Goal: Task Accomplishment & Management: Manage account settings

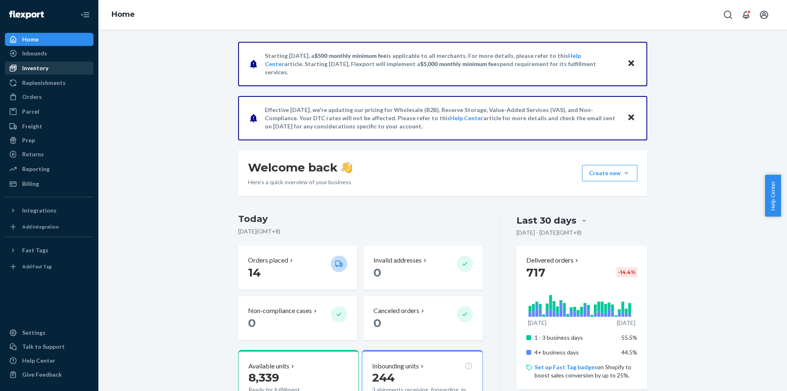
click at [35, 68] on div "Inventory" at bounding box center [35, 68] width 26 height 8
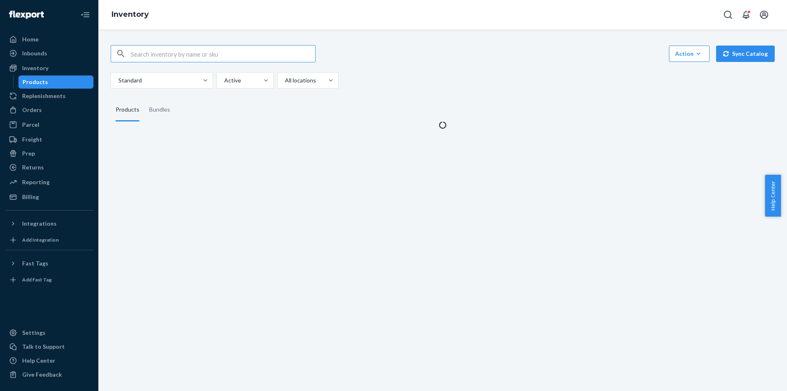
click at [269, 52] on input "text" at bounding box center [223, 54] width 184 height 16
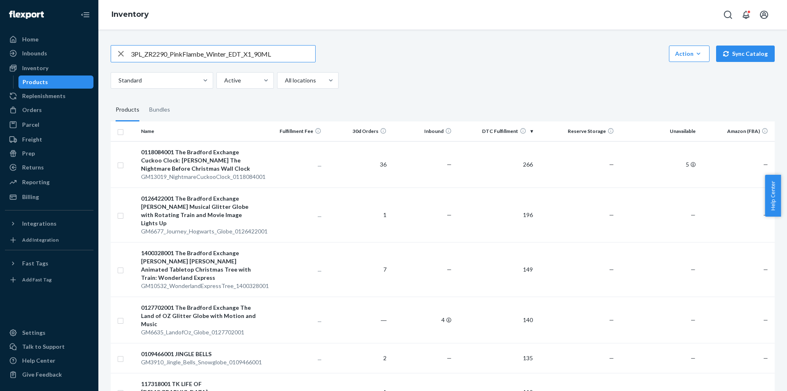
type input "3PL_ZR2290_PinkFlambe_Winter_EDT_X1_90ML"
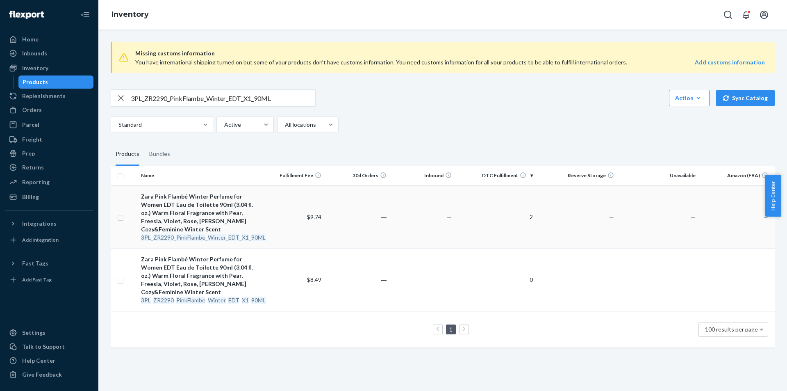
click at [207, 234] on div "3PL _ ZR2290 _ PinkFlambe _ Winter _ EDT _ X1 _ 90ML" at bounding box center [199, 237] width 116 height 8
click at [186, 298] on em "PinkFlambe" at bounding box center [190, 299] width 29 height 7
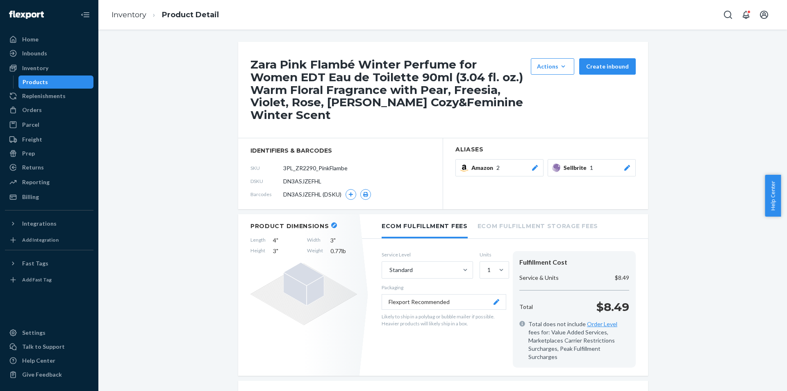
click at [623, 173] on button "Sellbrite 1" at bounding box center [592, 167] width 88 height 17
click at [623, 172] on button "Sellbrite 1" at bounding box center [592, 167] width 88 height 17
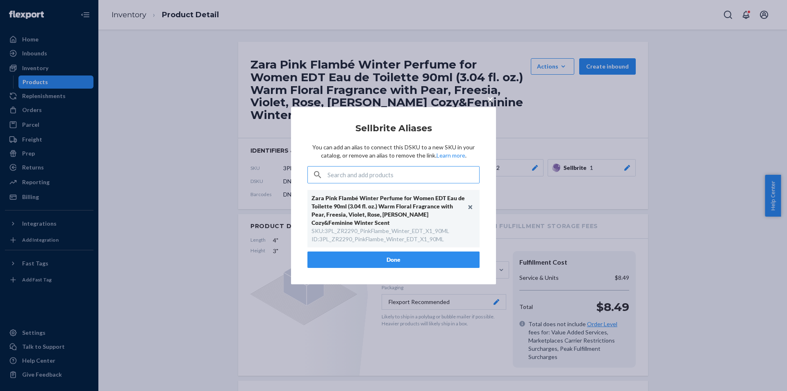
click at [492, 95] on span "×" at bounding box center [490, 99] width 7 height 14
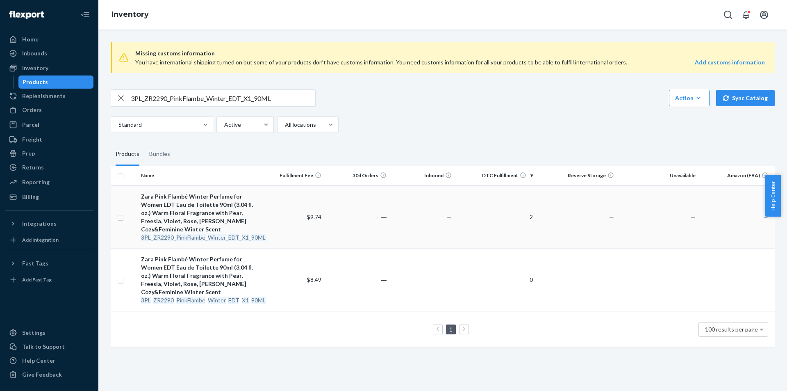
click at [203, 237] on em "PinkFlambe" at bounding box center [190, 237] width 29 height 7
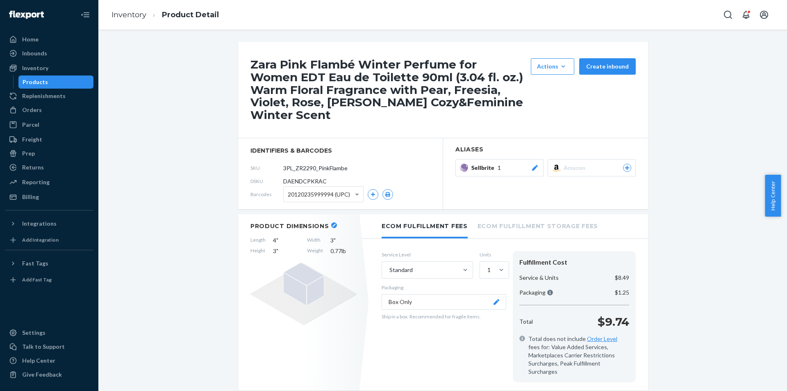
click at [625, 165] on div at bounding box center [627, 168] width 8 height 8
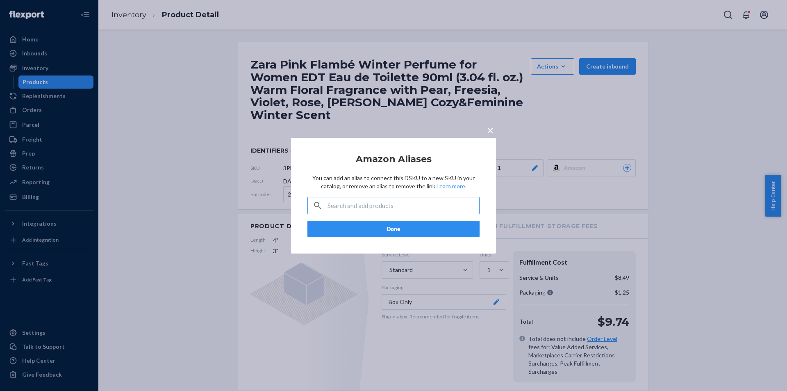
click at [426, 207] on input "text" at bounding box center [404, 205] width 152 height 16
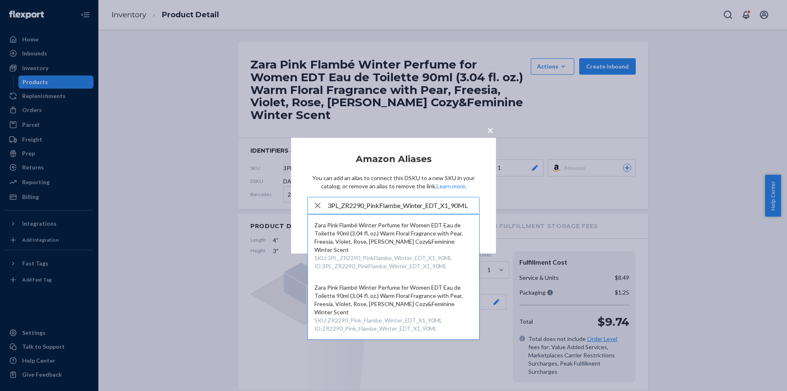
type input "3PL_ZR2290_PinkFlambe_Winter_EDT_X1_90ML"
click at [491, 130] on span "×" at bounding box center [490, 130] width 7 height 14
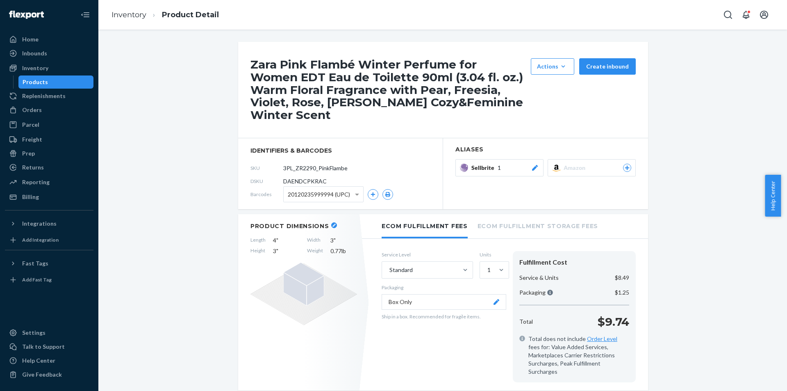
click at [533, 167] on icon at bounding box center [535, 168] width 6 height 6
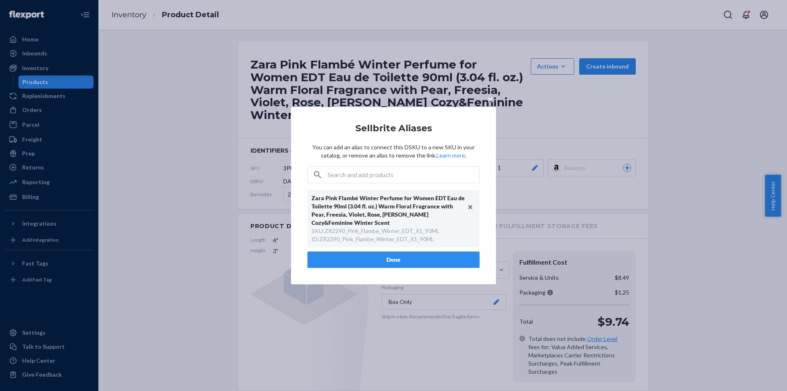
click at [405, 257] on button "Done" at bounding box center [393, 259] width 172 height 16
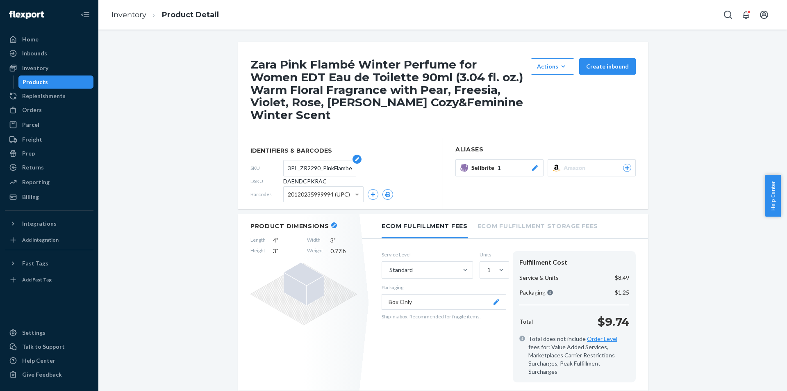
click at [311, 167] on input "3PL_ZR2290_PinkFlambe_Winter_EDT_X1_90ML" at bounding box center [320, 168] width 64 height 16
click at [292, 165] on input "3PL_ZR2290_PinkFlambe_Winter_EDT_X1_90ML" at bounding box center [320, 168] width 64 height 16
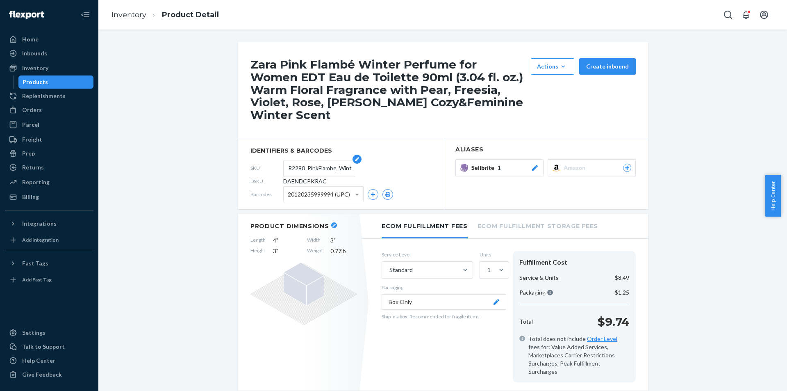
scroll to position [0, 0]
click at [313, 164] on input "3PL_ZR2290_PinkFlambe_Winter_EDT_X1_90ML" at bounding box center [320, 168] width 64 height 16
paste input "ZR2290_Pink_"
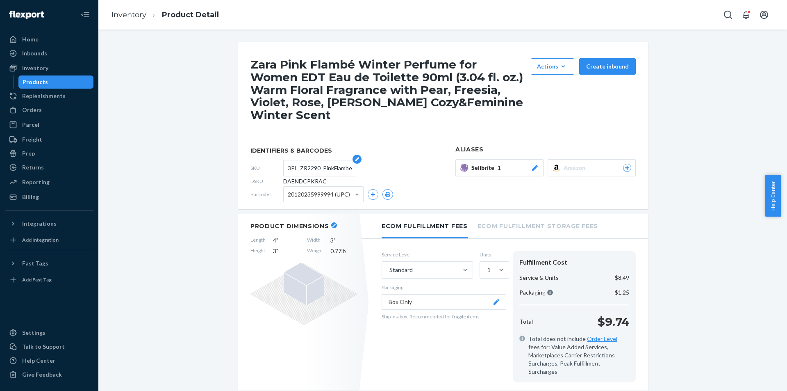
type input "ZR2290_Pink_Flambe_Winter_EDT_X1_90ML"
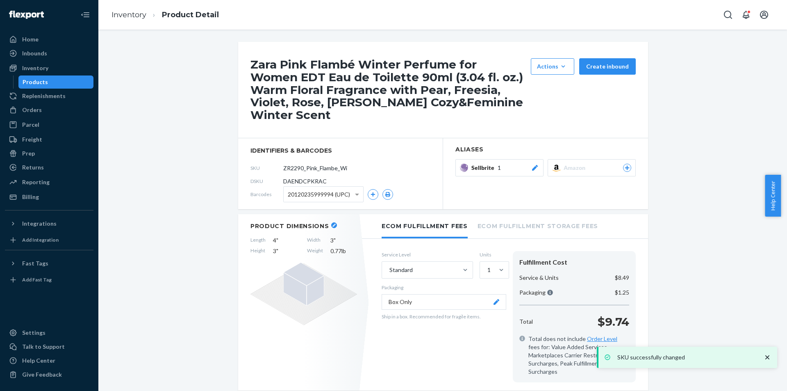
click at [54, 79] on div "Products" at bounding box center [56, 81] width 74 height 11
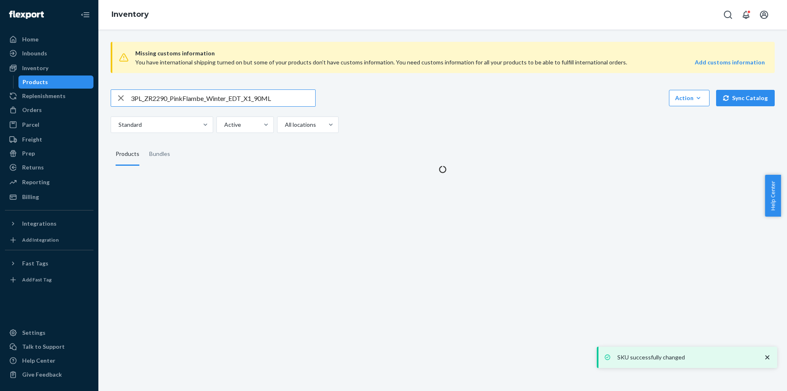
click at [219, 102] on input "3PL_ZR2290_PinkFlambe_Winter_EDT_X1_90ML" at bounding box center [223, 98] width 184 height 16
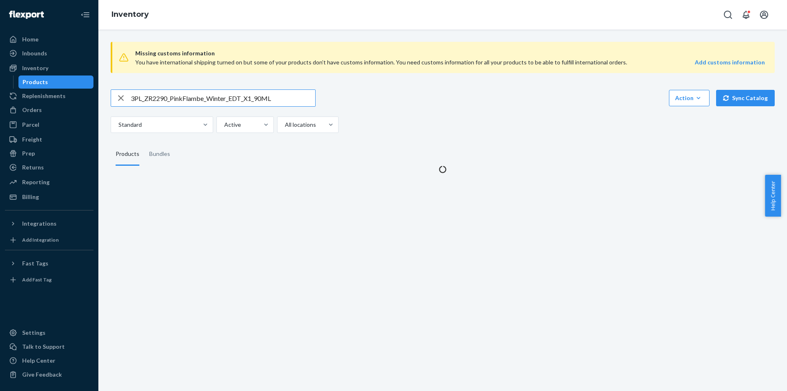
click at [219, 102] on input "3PL_ZR2290_PinkFlambe_Winter_EDT_X1_90ML" at bounding box center [223, 98] width 184 height 16
click at [219, 101] on input "3PL_ZR2290_PinkFlambe_Winter_EDT_X1_90ML" at bounding box center [223, 98] width 184 height 16
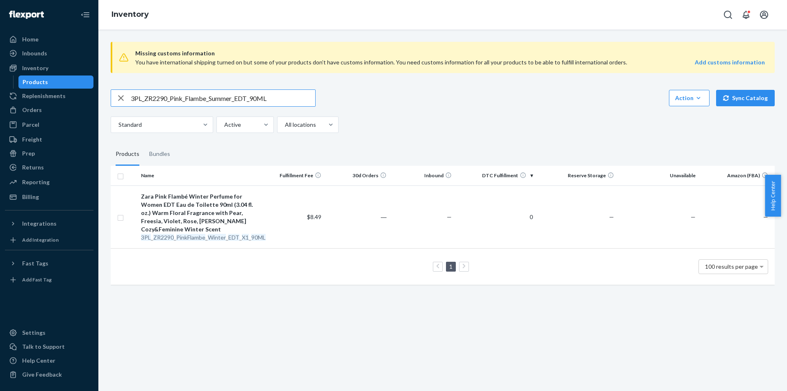
type input "3PL_ZR2290_Pink_Flambe_Summer_EDT_90ML"
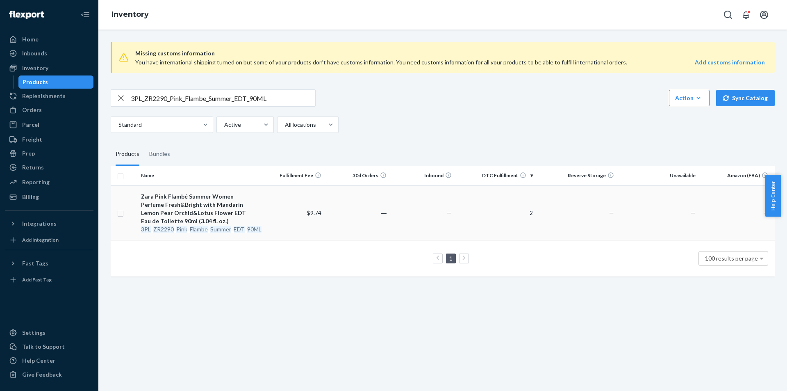
click at [151, 219] on div "Zara Pink Flambé Summer Women Perfume Fresh&Bright with Mandarin Lemon Pear Orc…" at bounding box center [199, 208] width 116 height 33
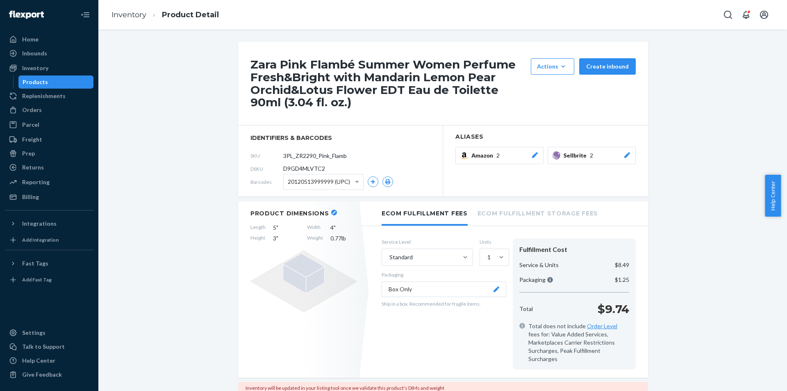
click at [624, 155] on icon at bounding box center [627, 155] width 6 height 6
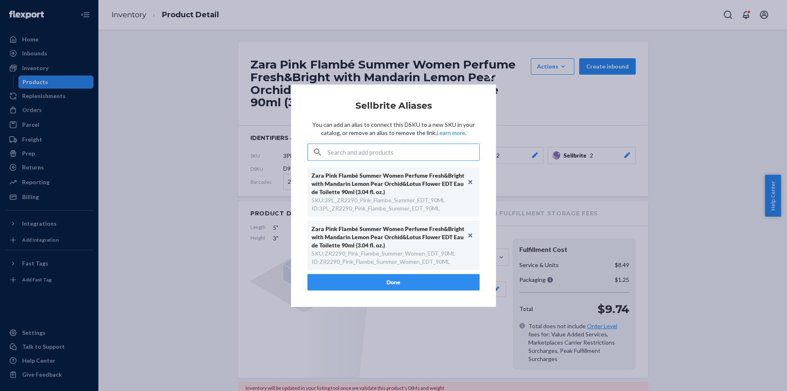
click at [386, 251] on div "SKU : ZR2290_Pink_Flambe_Summer_Women_EDT_90ML" at bounding box center [384, 253] width 144 height 8
copy div "ZR2290_Pink_Flambe_Summer_Women_EDT_90ML"
click at [470, 178] on button "Unlink" at bounding box center [471, 182] width 12 height 12
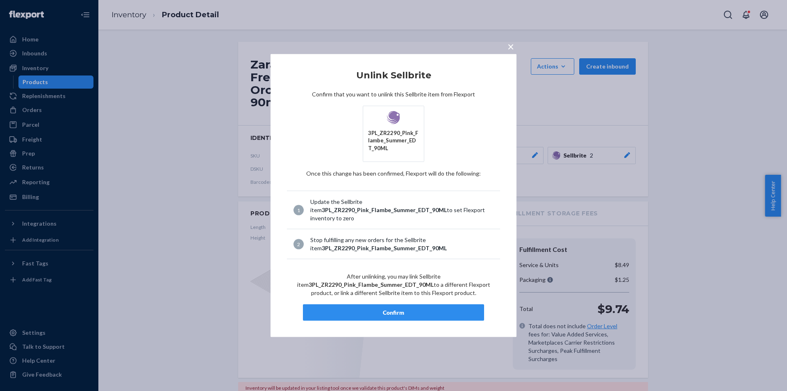
click at [425, 320] on button "Confirm" at bounding box center [393, 312] width 181 height 16
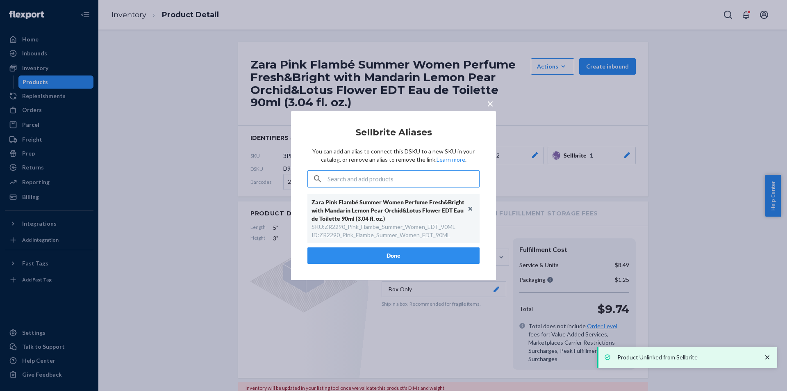
click at [424, 253] on button "Done" at bounding box center [393, 255] width 172 height 16
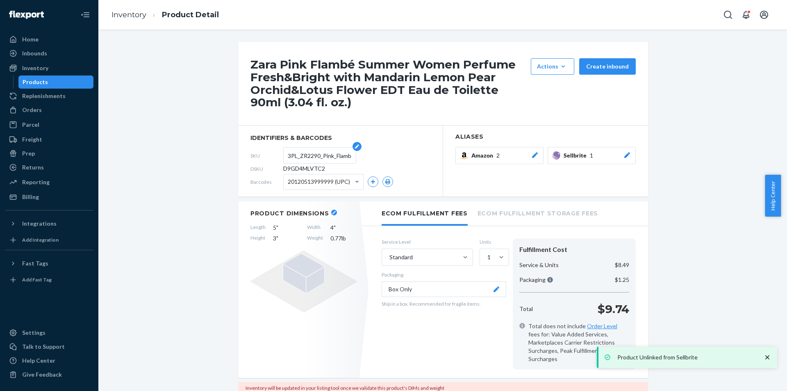
click at [298, 160] on input "3PL_ZR2290_Pink_Flambe_Summer_EDT_90ML" at bounding box center [320, 156] width 64 height 16
paste input "ZR2290_Pink_Flambe_Summer_Women"
type input "ZR2290_Pink_Flambe_Summer_Women_EDT_90ML"
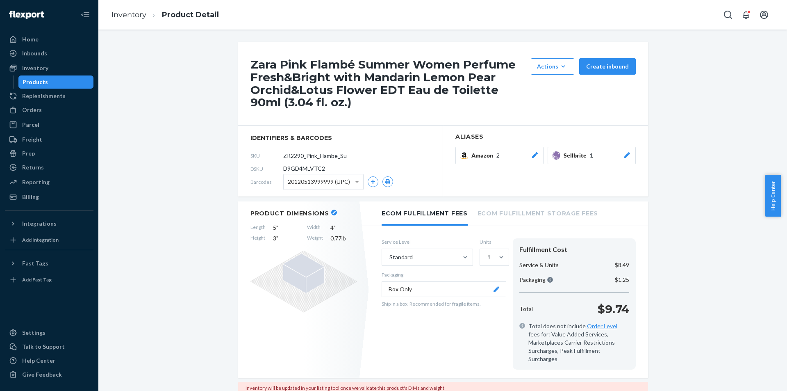
click at [34, 75] on div "Inventory Products" at bounding box center [49, 74] width 89 height 27
click at [34, 87] on div "Products" at bounding box center [56, 81] width 74 height 11
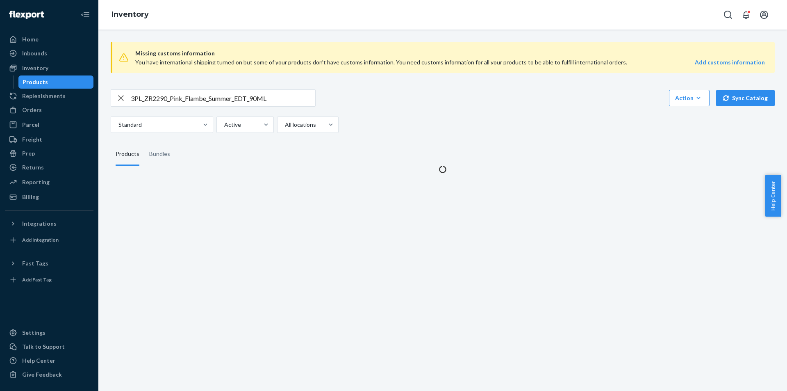
click at [202, 107] on div "3PL_ZR2290_Pink_Flambe_Summer_EDT_90ML Action Create product Create bundle Bulk…" at bounding box center [443, 110] width 664 height 43
click at [206, 102] on input "3PL_ZR2290_Pink_Flambe_Summer_EDT_90ML" at bounding box center [223, 98] width 184 height 16
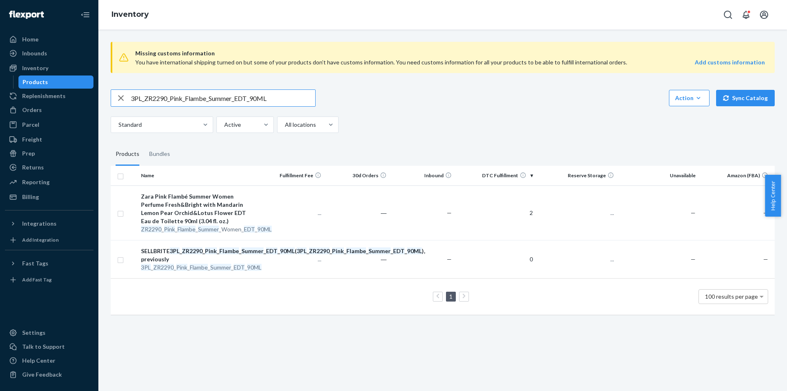
click at [206, 102] on input "3PL_ZR2290_Pink_Flambe_Summer_EDT_90ML" at bounding box center [223, 98] width 184 height 16
paste input "EDT_X1"
type input "3PL_ZR2290_Pink_Flambe_EDT_X1_90ML"
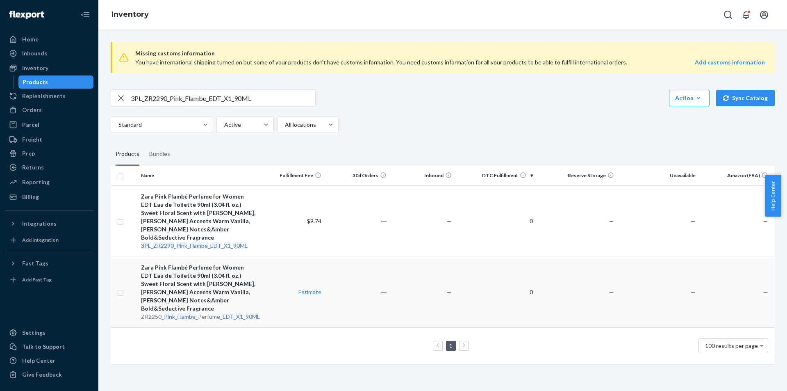
click at [216, 312] on div "ZR2250_ Pink _ Flambe _Perfume_ EDT _ X1 _ 90ML" at bounding box center [199, 316] width 116 height 8
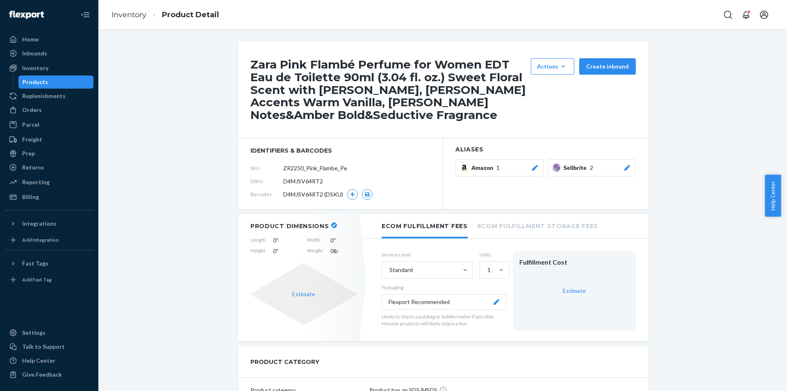
click at [625, 167] on icon at bounding box center [627, 168] width 6 height 6
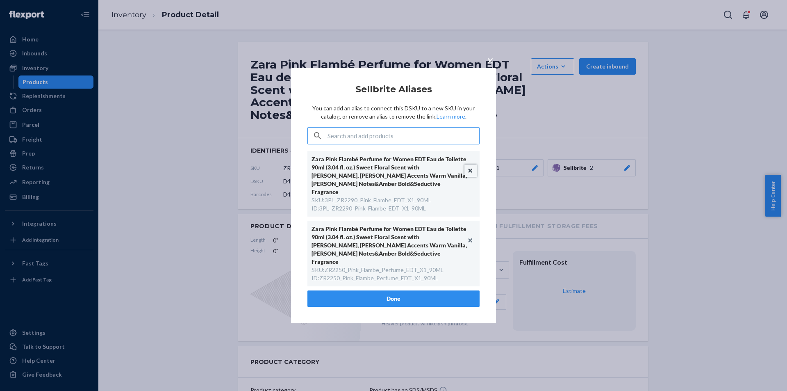
click at [472, 177] on button "Unlink" at bounding box center [471, 170] width 12 height 12
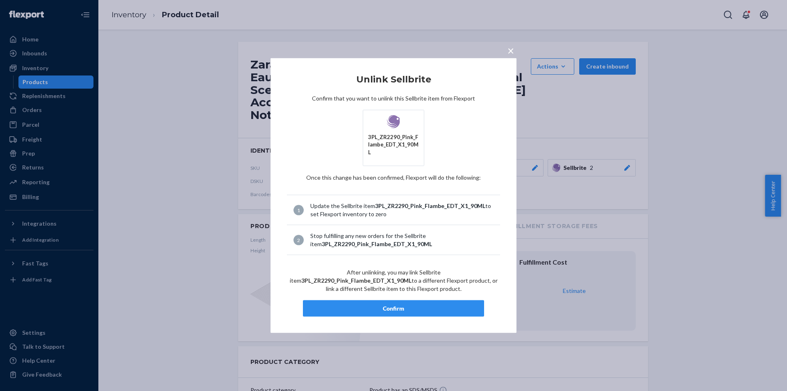
click at [417, 309] on button "Confirm" at bounding box center [393, 308] width 181 height 16
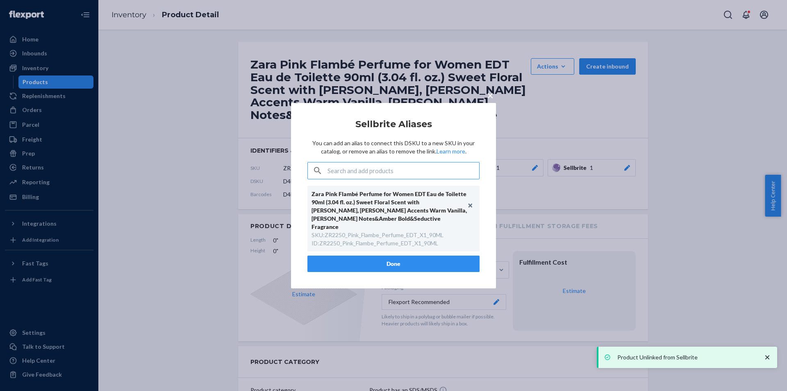
click at [418, 262] on button "Done" at bounding box center [393, 263] width 172 height 16
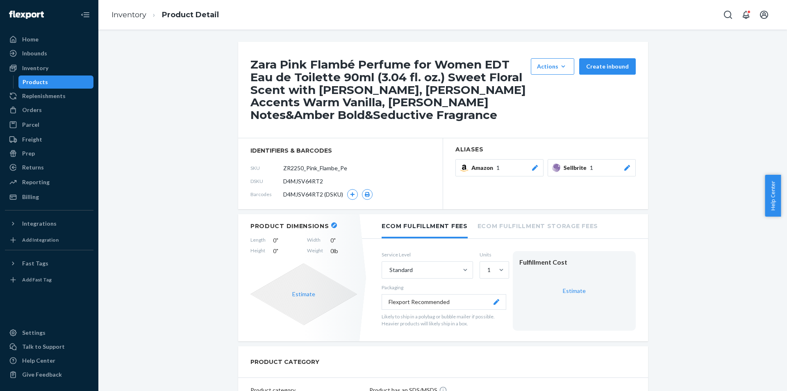
click at [56, 82] on div "Products" at bounding box center [56, 81] width 74 height 11
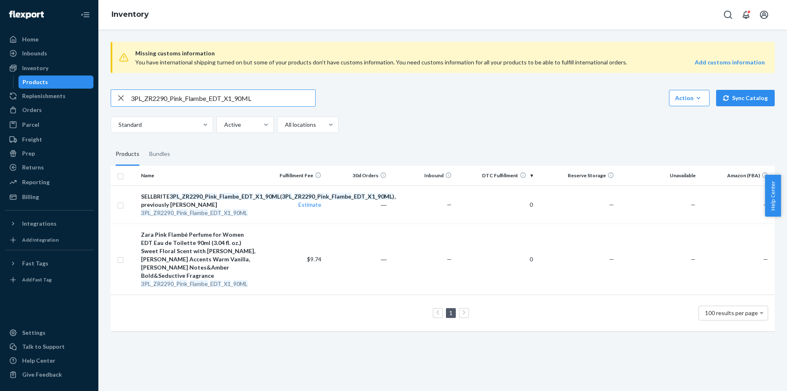
click at [205, 99] on input "3PL_ZR2290_Pink_Flambe_EDT_X1_90ML" at bounding box center [223, 98] width 184 height 16
paste input "3590_Petale_Santale_EDP_1x_10"
type input "3PL_ZR3590_Petale_Santale_EDP_1x_100ML"
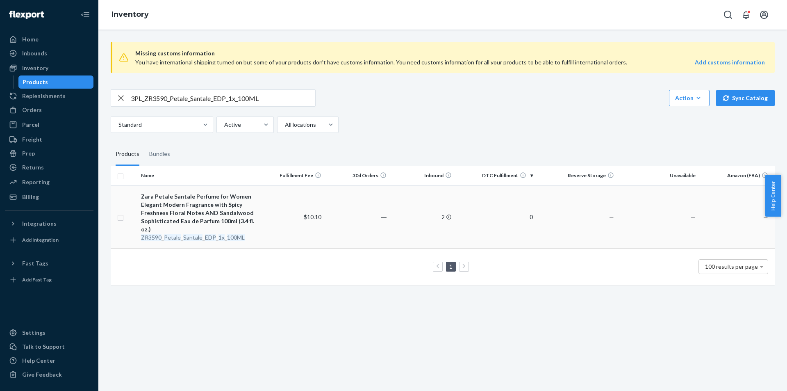
click at [195, 228] on div "Zara Petale Santale Perfume for Women Elegant Modern Fragrance with Spicy Fresh…" at bounding box center [199, 212] width 116 height 41
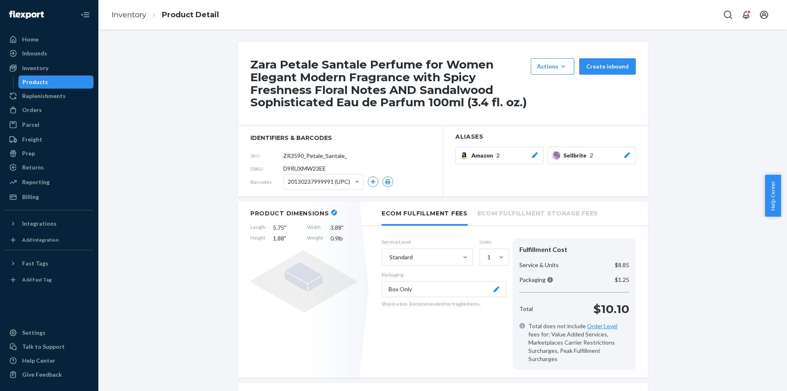
click at [626, 153] on icon at bounding box center [627, 155] width 6 height 6
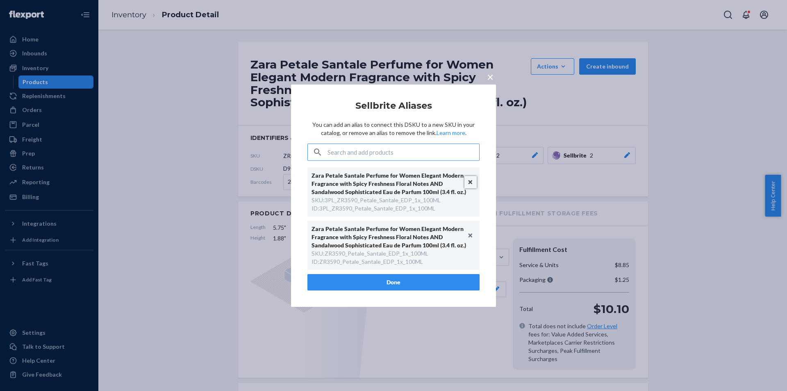
click at [471, 180] on button "Unlink" at bounding box center [471, 182] width 12 height 12
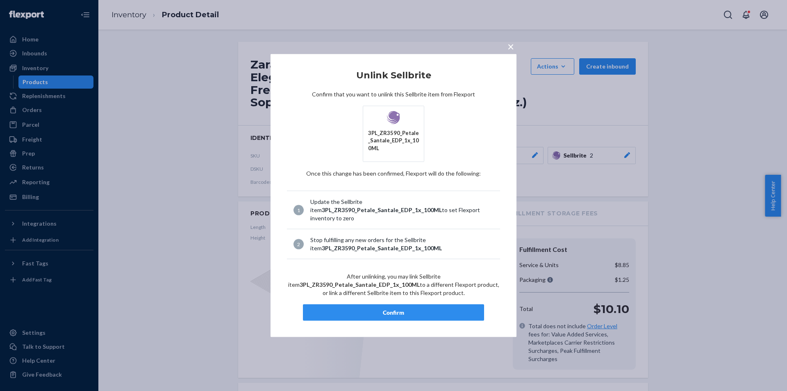
click at [396, 304] on button "Confirm" at bounding box center [393, 312] width 181 height 16
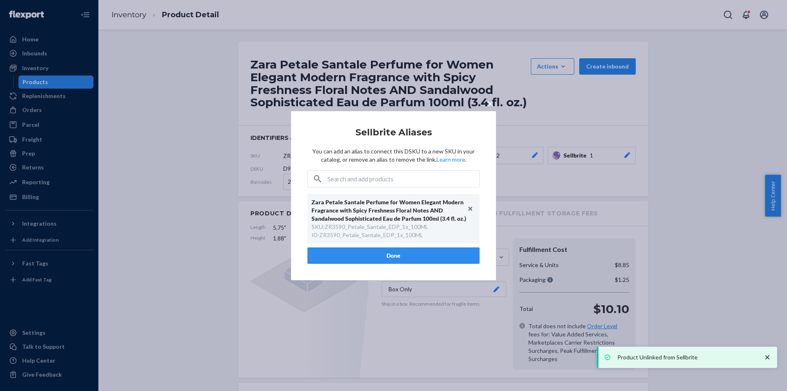
click at [413, 263] on button "Done" at bounding box center [393, 255] width 172 height 16
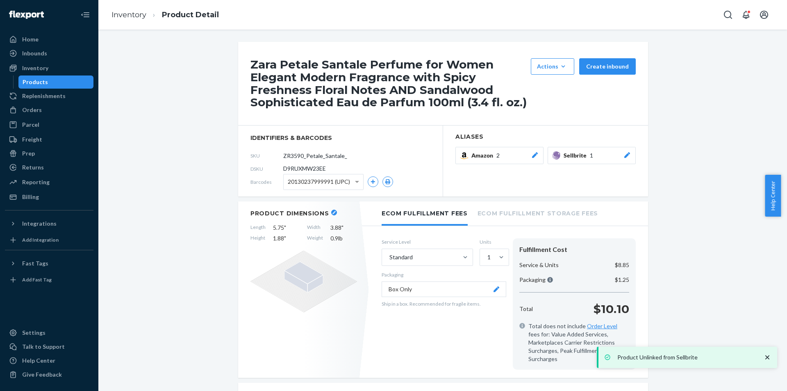
click at [62, 83] on div "Products" at bounding box center [56, 81] width 74 height 11
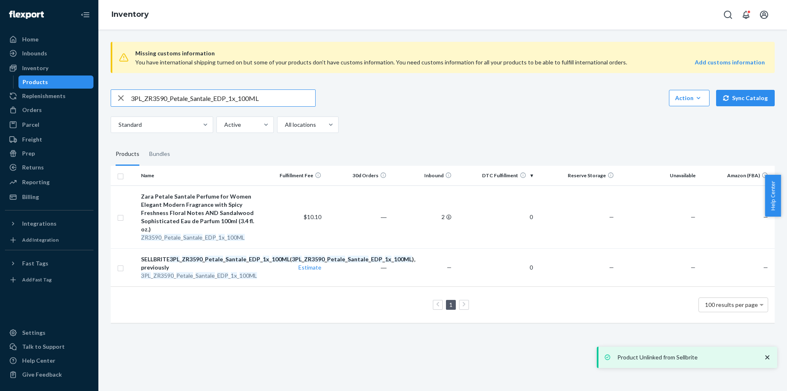
click at [179, 100] on input "3PL_ZR3590_Petale_Santale_EDP_1x_100ML" at bounding box center [223, 98] width 184 height 16
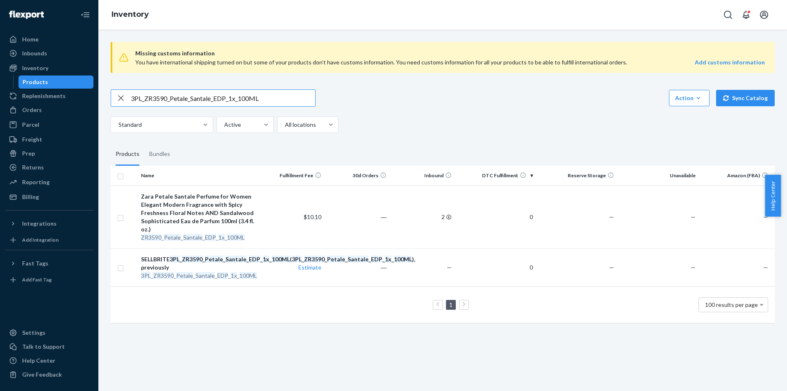
click at [179, 100] on input "3PL_ZR3590_Petale_Santale_EDP_1x_100ML" at bounding box center [223, 98] width 184 height 16
paste input "2290_Peppa_Pig_Kids_EDT_1x_6"
type input "3PL_ZR2290_Peppa_Pig_Kids_EDT_1x_60ML"
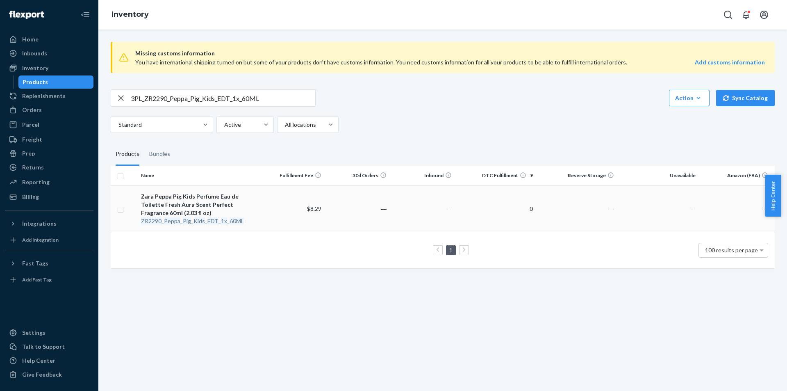
click at [207, 224] on em "EDT" at bounding box center [212, 220] width 11 height 7
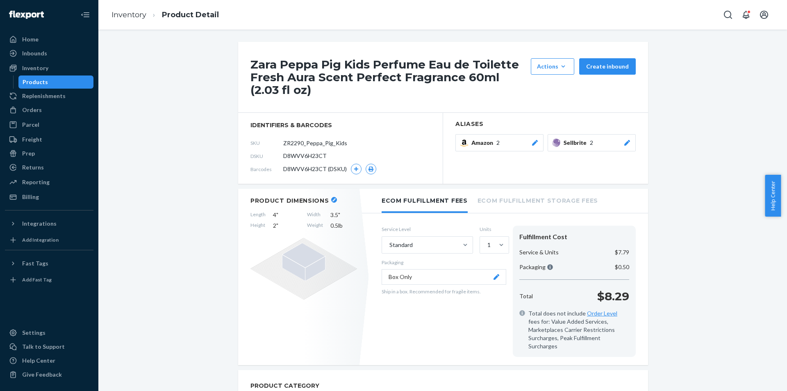
click at [626, 144] on icon at bounding box center [627, 143] width 8 height 6
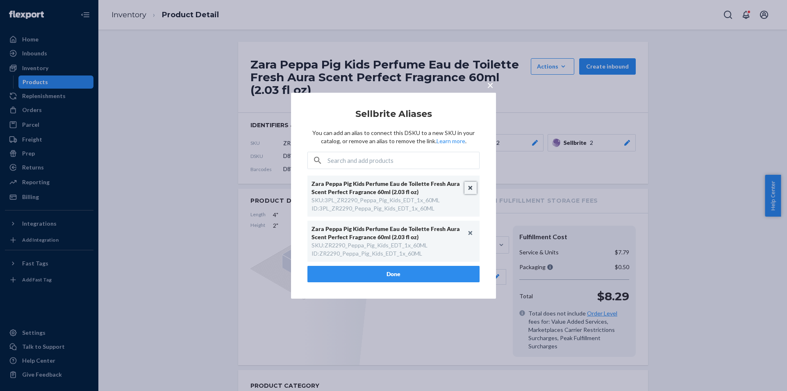
click at [471, 186] on button "Unlink" at bounding box center [471, 188] width 12 height 12
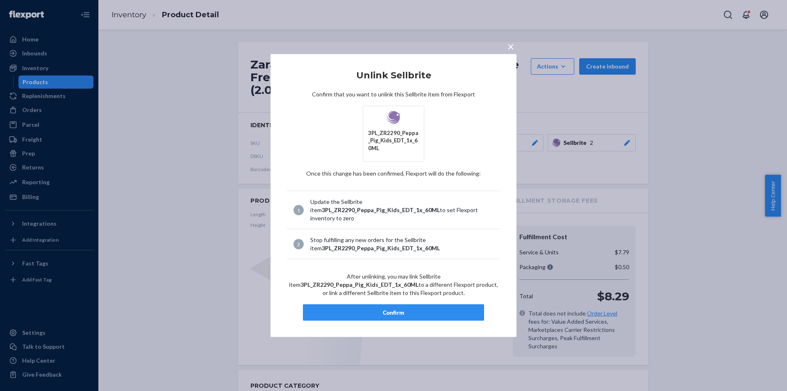
click at [433, 304] on button "Confirm" at bounding box center [393, 312] width 181 height 16
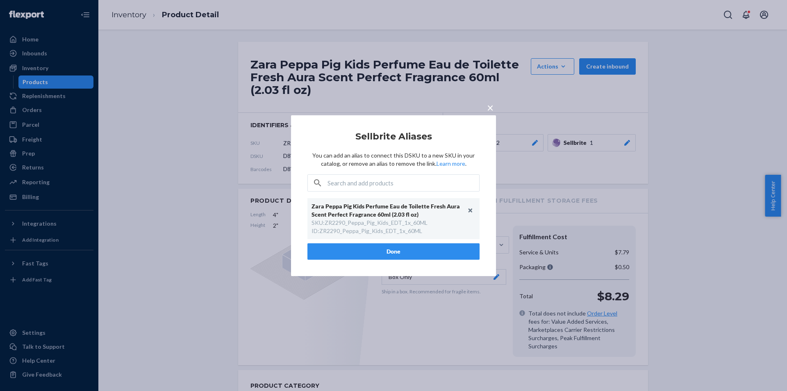
click at [421, 246] on button "Done" at bounding box center [393, 251] width 172 height 16
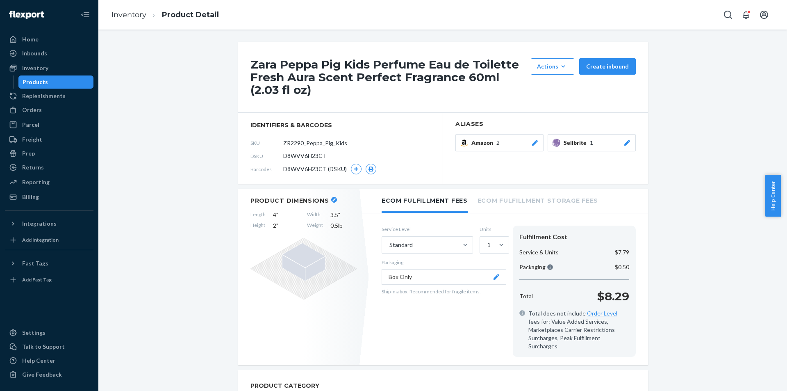
click at [62, 82] on div "Products" at bounding box center [56, 81] width 74 height 11
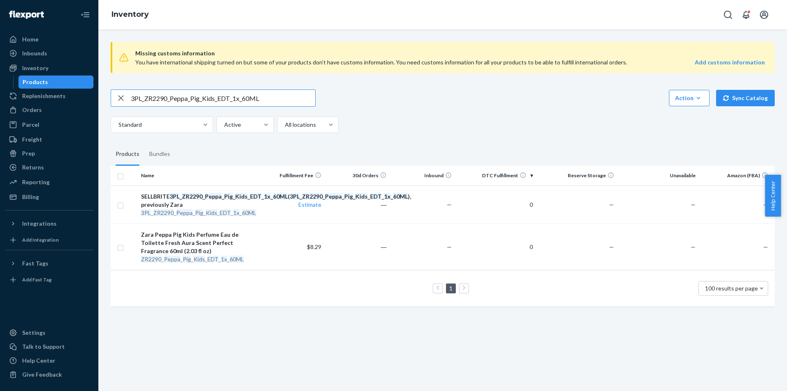
click at [264, 93] on input "3PL_ZR2290_Peppa_Pig_Kids_EDT_1x_60ML" at bounding box center [223, 98] width 184 height 16
paste input "Xmasbox"
type input "3PL_ZR2290_Peppa_Pig_Xmasbox_EDT_1x_60ML"
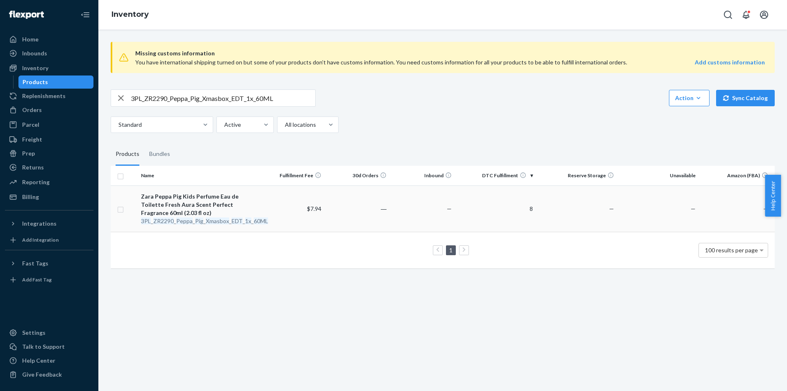
click at [223, 222] on em "Xmasbox" at bounding box center [217, 220] width 23 height 7
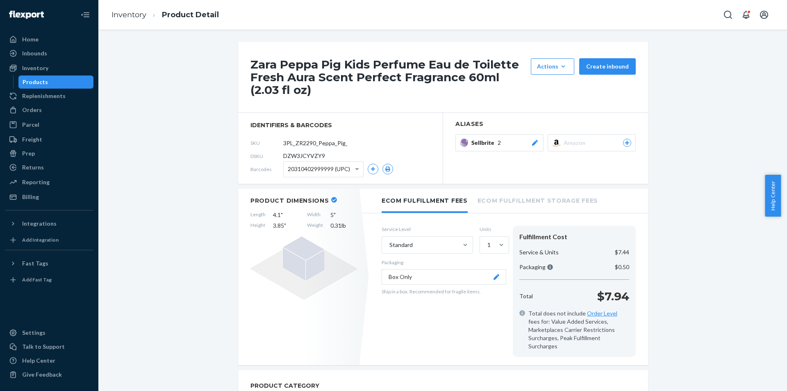
click at [525, 139] on div "Sellbrite 2" at bounding box center [505, 143] width 68 height 8
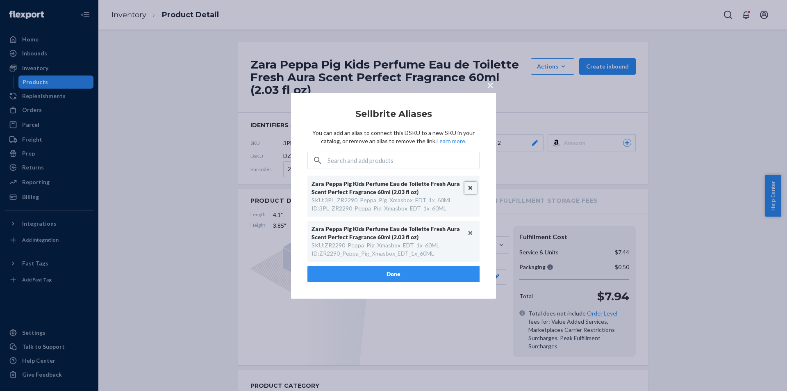
click at [471, 189] on button "Unlink" at bounding box center [471, 188] width 12 height 12
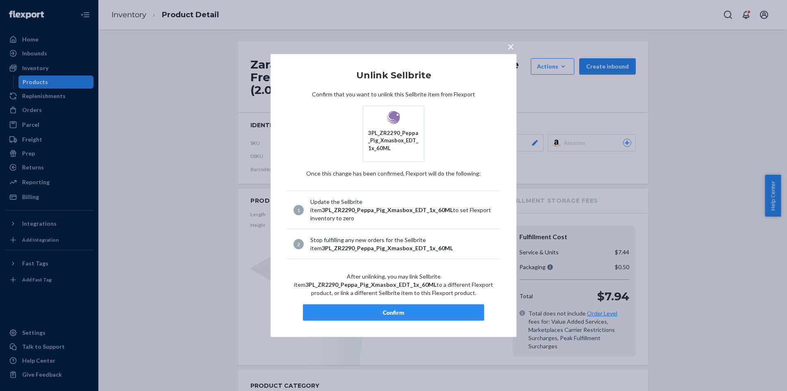
click at [410, 313] on div "Confirm" at bounding box center [393, 312] width 167 height 8
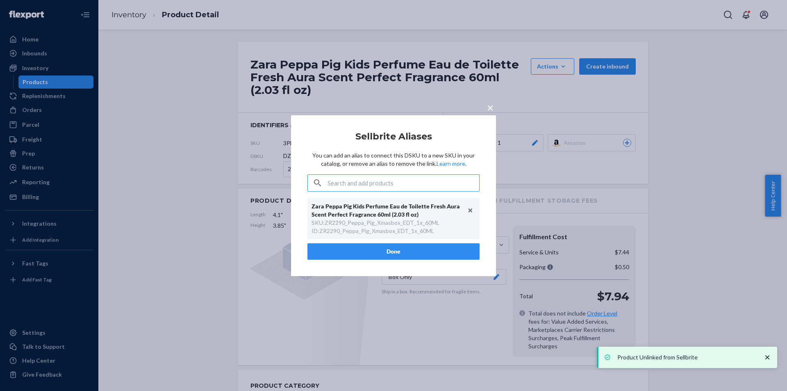
click at [381, 230] on div "ID : ZR2290_Peppa_Pig_Xmasbox_EDT_1x_60ML" at bounding box center [373, 231] width 123 height 8
copy div "ZR2290_Peppa_Pig_Xmasbox_EDT_1x_60ML"
click at [371, 244] on button "Done" at bounding box center [393, 251] width 172 height 16
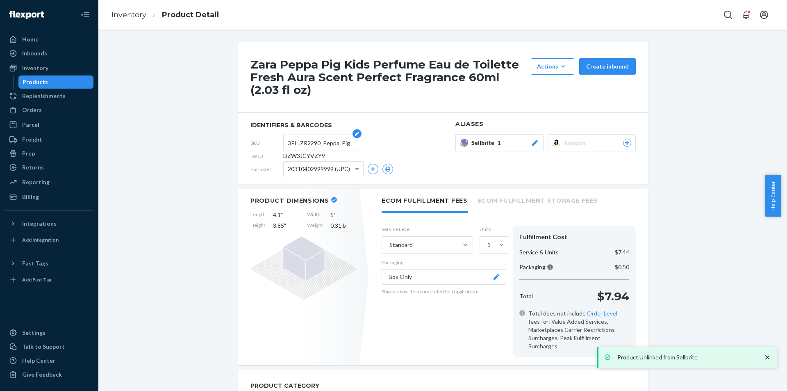
click at [306, 137] on input "3PL_ZR2290_Peppa_Pig_Xmasbox_EDT_1x_60ML" at bounding box center [320, 143] width 64 height 16
click at [306, 138] on input "3PL_ZR2290_Peppa_Pig_Xmasbox_EDT_1x_60ML" at bounding box center [320, 143] width 64 height 16
paste input "text"
type input "ZR2290_Peppa_Pig_Xmasbox_EDT_1x_60ML"
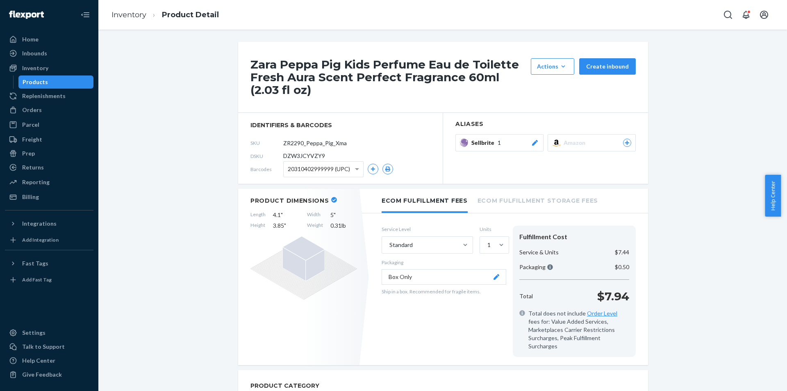
click at [52, 80] on div "Products" at bounding box center [56, 81] width 74 height 11
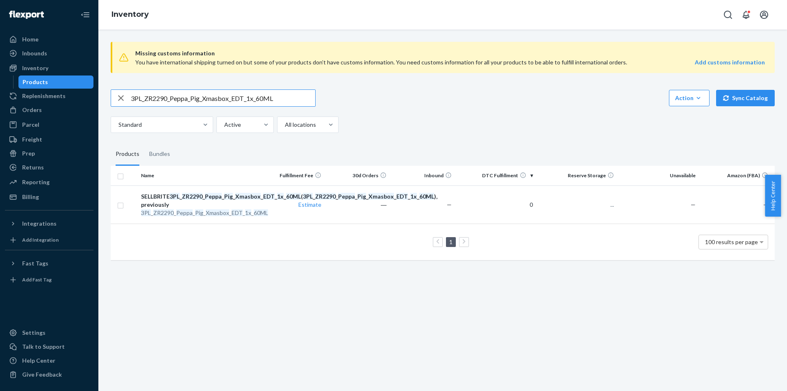
click at [234, 98] on input "3PL_ZR2290_Peppa_Pig_Xmasbox_EDT_1x_60ML" at bounding box center [223, 98] width 184 height 16
type input "3PL_ZR2590_Peony_Women_EDP_90ML"
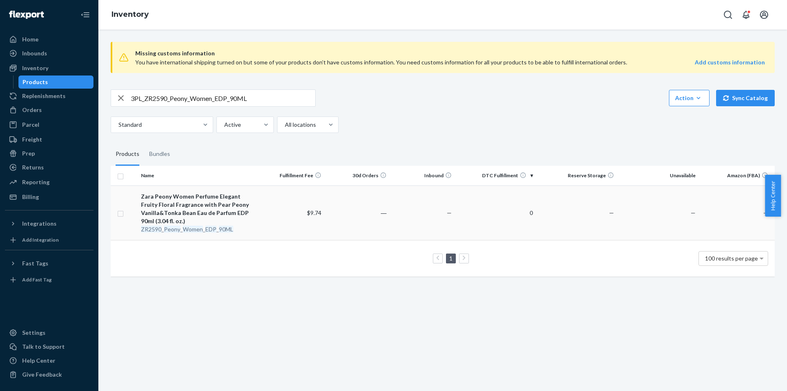
click at [191, 231] on em "Women" at bounding box center [193, 228] width 20 height 7
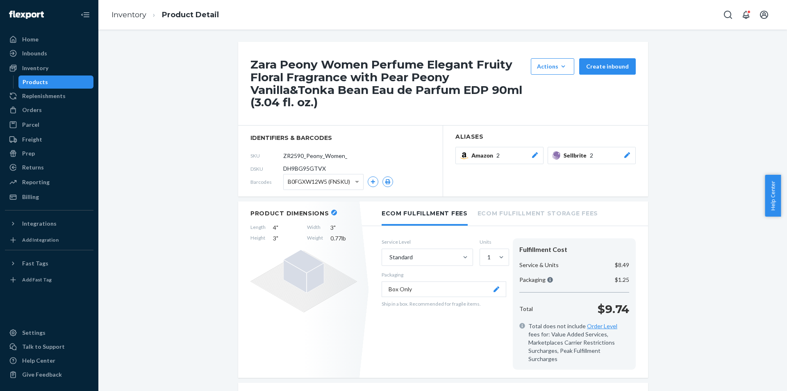
click at [629, 155] on button "Sellbrite 2" at bounding box center [592, 155] width 88 height 17
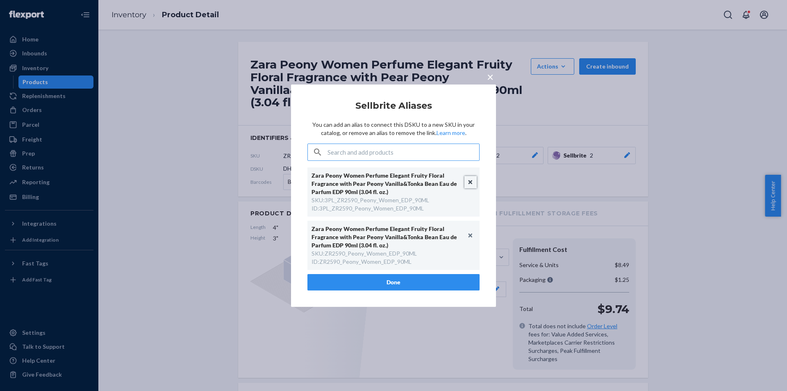
click at [471, 181] on button "Unlink" at bounding box center [471, 182] width 12 height 12
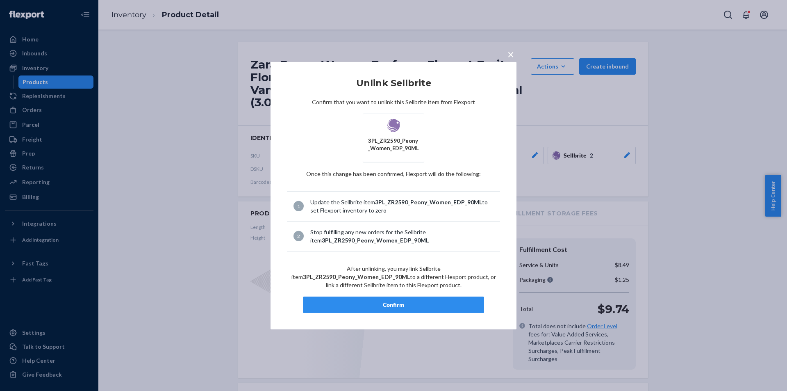
click at [415, 301] on div "Confirm" at bounding box center [393, 305] width 167 height 8
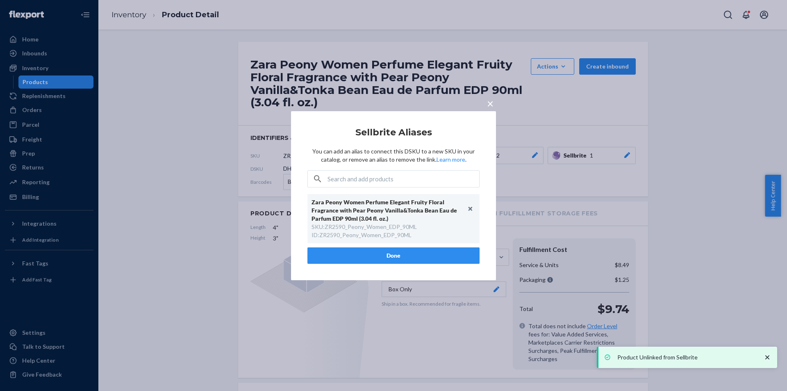
click at [405, 253] on button "Done" at bounding box center [393, 255] width 172 height 16
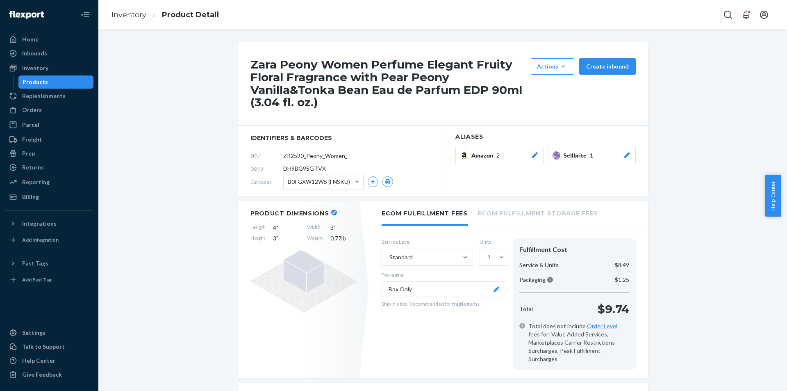
click at [58, 78] on div "Products" at bounding box center [56, 81] width 74 height 11
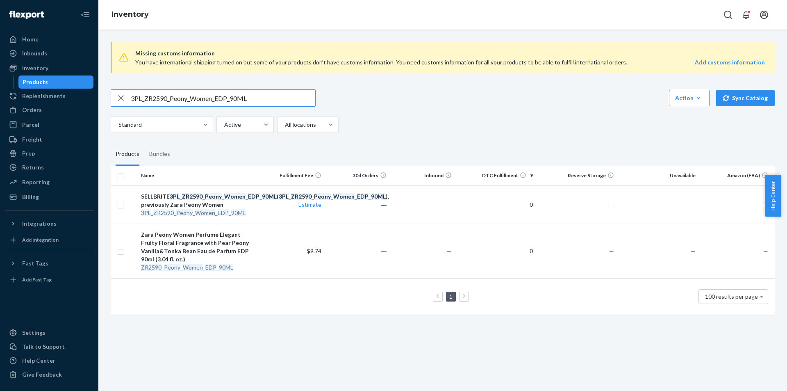
click at [263, 99] on input "3PL_ZR2590_Peony_Women_EDP_90ML" at bounding box center [223, 98] width 184 height 16
paste input "1790_Peach_Sorbet_EDP_1x_3"
type input "3PL_ZR1790_Peach_Sorbet_EDP_1x_30ML"
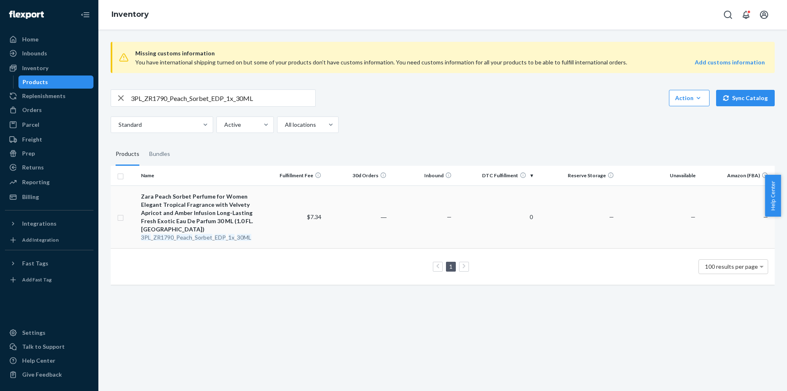
click at [208, 235] on em "Sorbet" at bounding box center [204, 237] width 18 height 7
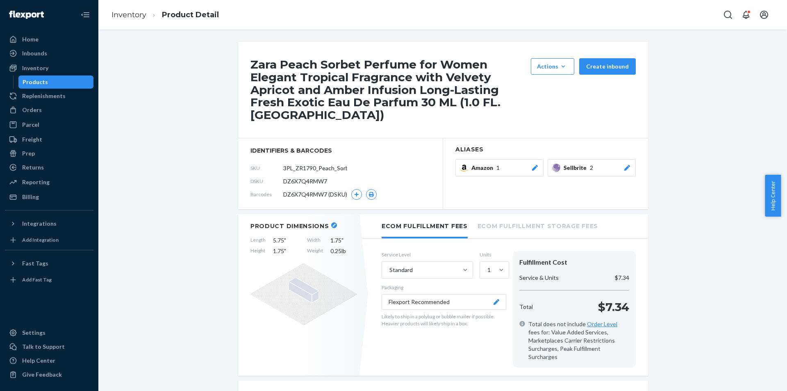
click at [629, 159] on button "Sellbrite 2" at bounding box center [592, 167] width 88 height 17
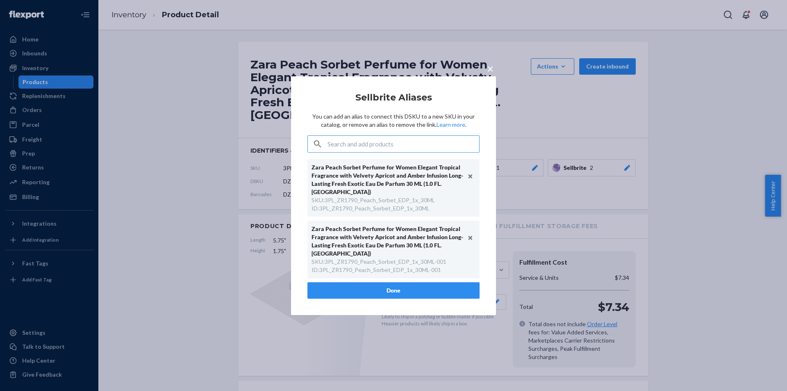
click at [378, 257] on div "SKU : 3PL_ZR1790_Peach_Sorbet_EDP_1x_30ML-001" at bounding box center [379, 261] width 135 height 8
copy div "3PL_ZR1790_Peach_Sorbet_EDP_1x_30ML"
click at [490, 72] on span "×" at bounding box center [490, 68] width 7 height 14
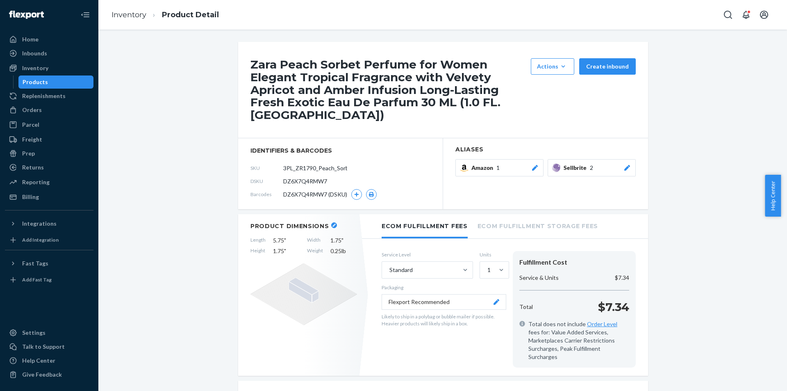
click at [55, 85] on div "Products" at bounding box center [56, 81] width 74 height 11
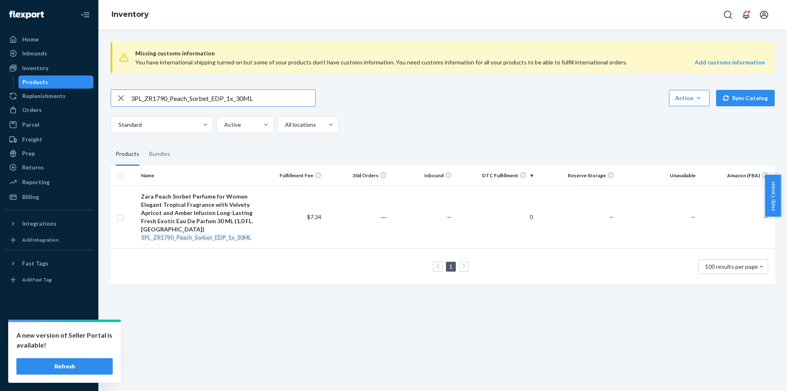
click at [237, 100] on input "3PL_ZR1790_Peach_Sorbet_EDP_1x_30ML" at bounding box center [223, 98] width 184 height 16
paste input "3590_PassionTemptation_EDP_1x_8"
type input "3PL_ZR3590_PassionTemptation_EDP_1x_80ML"
click at [232, 94] on input "3PL_ZR3590_PassionTemptation_EDP_1x_80ML" at bounding box center [223, 98] width 184 height 16
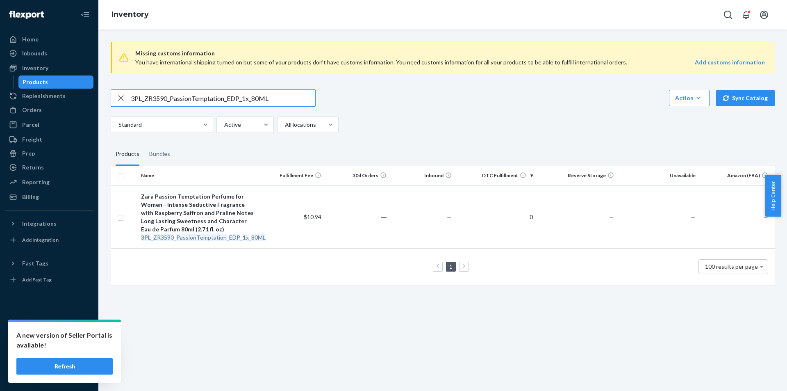
click at [232, 94] on input "3PL_ZR3590_PassionTemptation_EDP_1x_80ML" at bounding box center [223, 98] width 184 height 16
click at [100, 366] on button "Refresh" at bounding box center [64, 366] width 96 height 16
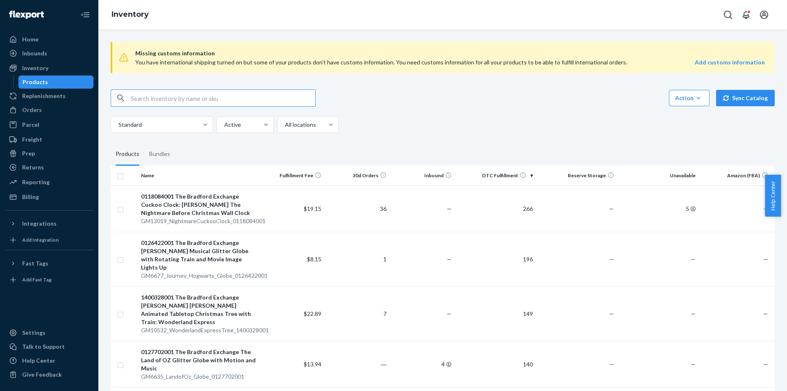
click at [209, 99] on input "text" at bounding box center [223, 98] width 184 height 16
type input "3PL_ZR3590_PassionTemptation_EDP_1x_80ML"
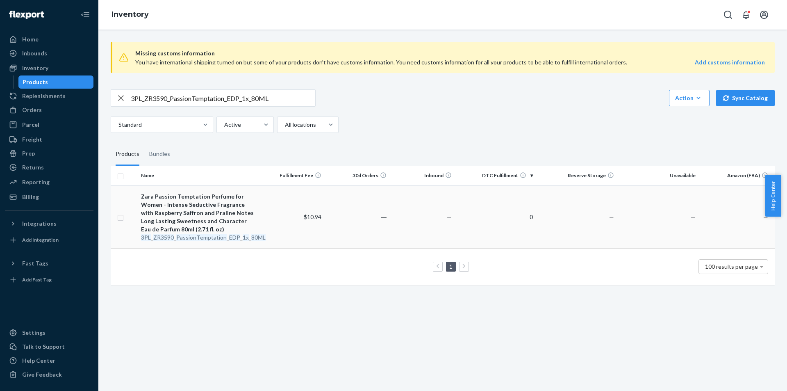
click at [221, 237] on em "PassionTemptation" at bounding box center [201, 237] width 50 height 7
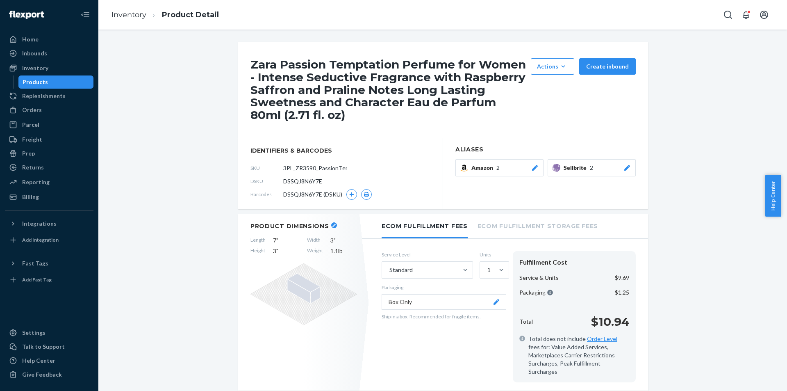
click at [623, 166] on icon at bounding box center [627, 168] width 8 height 6
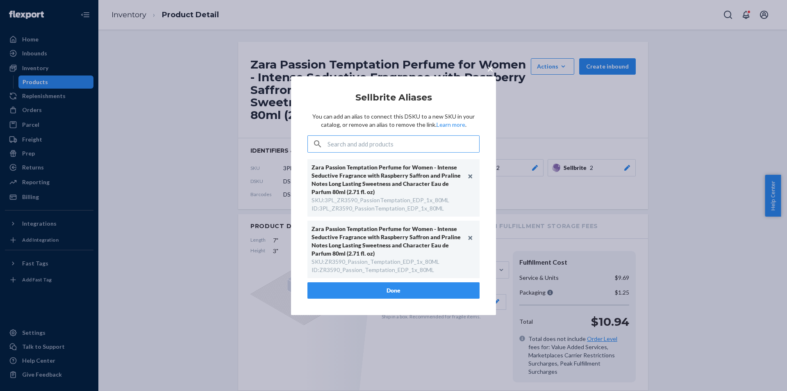
click at [406, 262] on div "SKU : ZR3590_Passion_Temptation_EDP_1x_80ML" at bounding box center [376, 261] width 128 height 8
copy div "ZR3590_Passion_Temptation_EDP_1x_80ML"
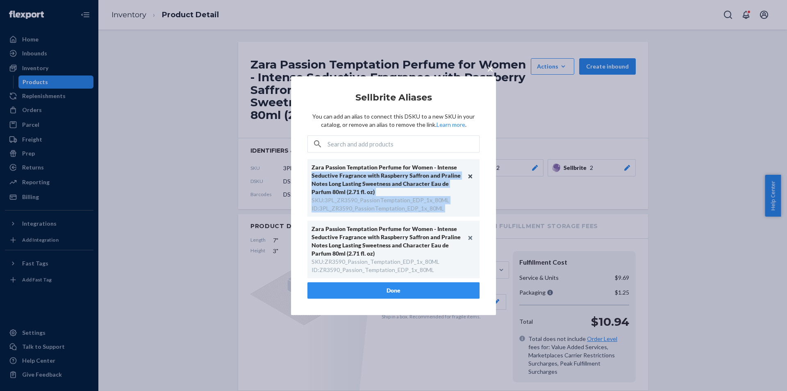
click at [471, 171] on div "Zara Passion Temptation Perfume for Women - Intense Seductive Fragrance with Ra…" at bounding box center [393, 187] width 172 height 57
click at [470, 174] on button "Unlink" at bounding box center [471, 176] width 12 height 12
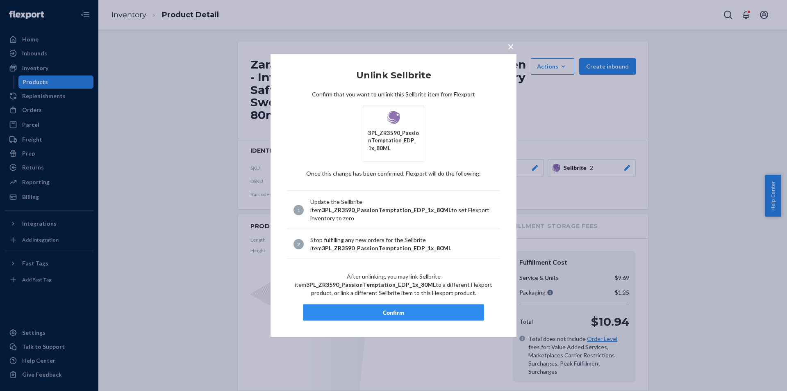
click at [404, 315] on div "Confirm" at bounding box center [393, 312] width 167 height 8
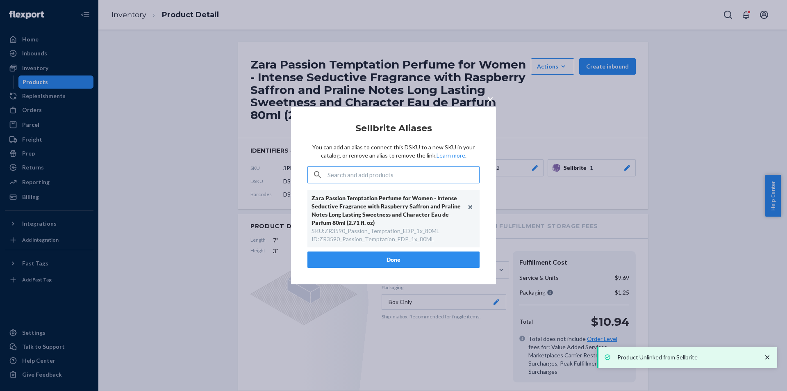
click at [391, 256] on button "Done" at bounding box center [393, 259] width 172 height 16
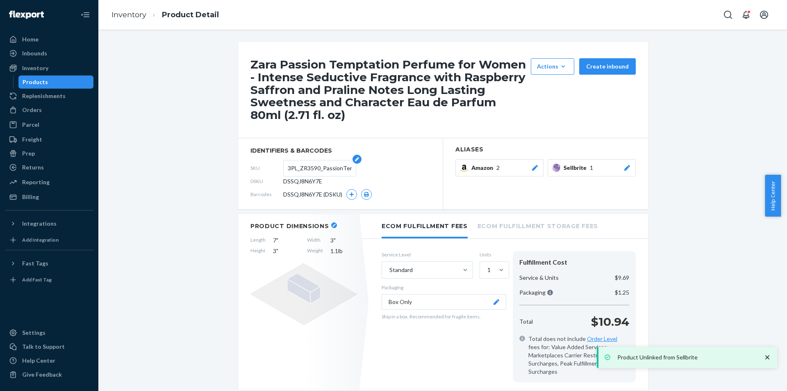
click at [305, 169] on input "3PL_ZR3590_PassionTemptation_EDP_1x_80ML" at bounding box center [320, 168] width 64 height 16
paste input "ZR3590_Passion_"
type input "ZR3590_Passion_Temptation_EDP_1x_80ML"
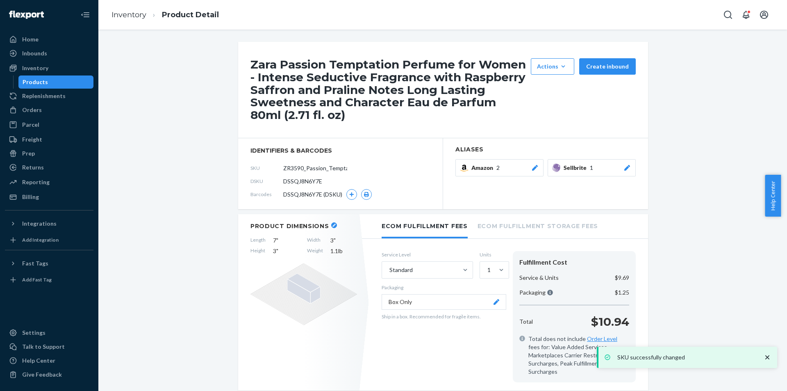
click at [55, 80] on div "Products" at bounding box center [56, 81] width 74 height 11
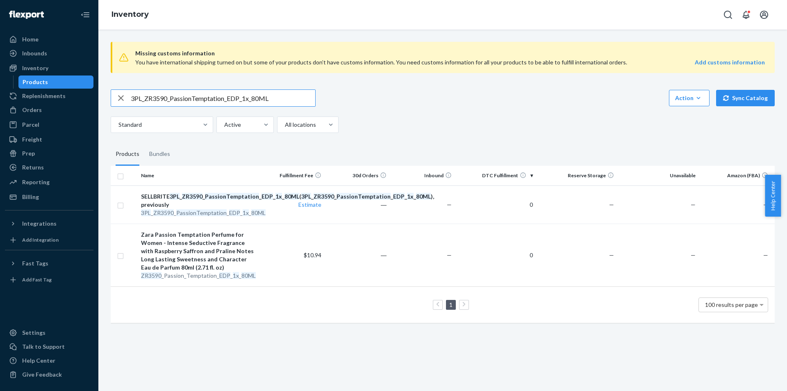
click at [203, 100] on input "3PL_ZR3590_PassionTemptation_EDP_1x_80ML" at bounding box center [223, 98] width 184 height 16
paste input "1790_PassionTemptation_EDP_1x_3"
type input "3PL_ZR1790_PassionTemptation_EDP_1x_30ML"
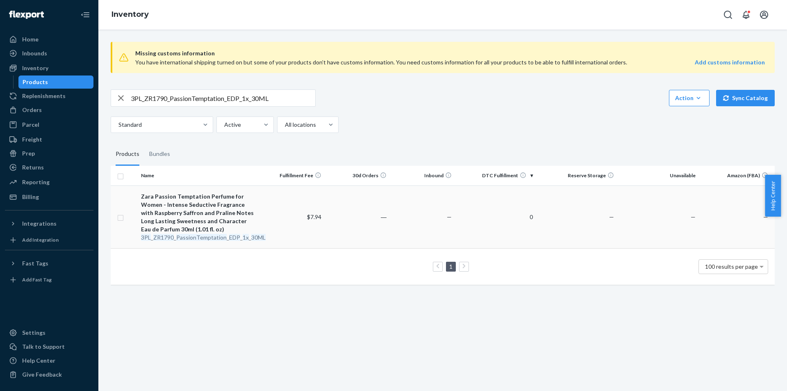
click at [208, 235] on em "PassionTemptation" at bounding box center [201, 237] width 50 height 7
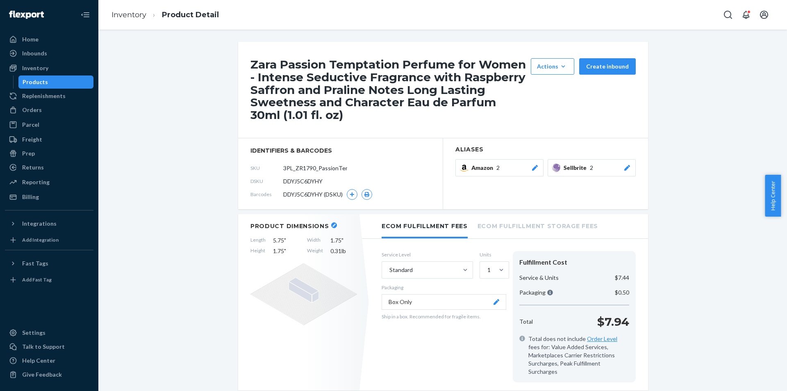
click at [616, 174] on button "Sellbrite 2" at bounding box center [592, 167] width 88 height 17
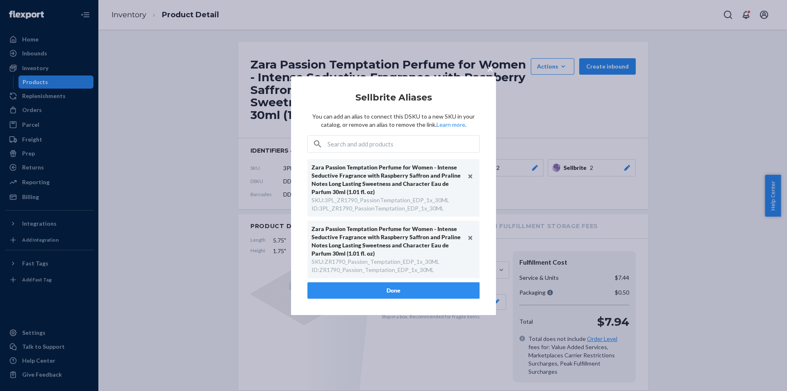
click at [365, 263] on div "SKU : ZR1790_Passion_Temptation_EDP_1x_30ML" at bounding box center [376, 261] width 128 height 8
copy div "ZR1790_Passion_Temptation_EDP_1x_30ML"
click at [471, 177] on button "Unlink" at bounding box center [471, 176] width 12 height 12
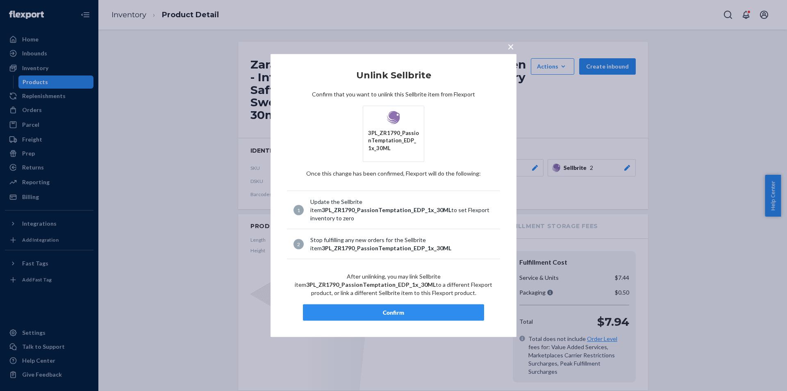
click at [401, 313] on div "Confirm" at bounding box center [393, 312] width 167 height 8
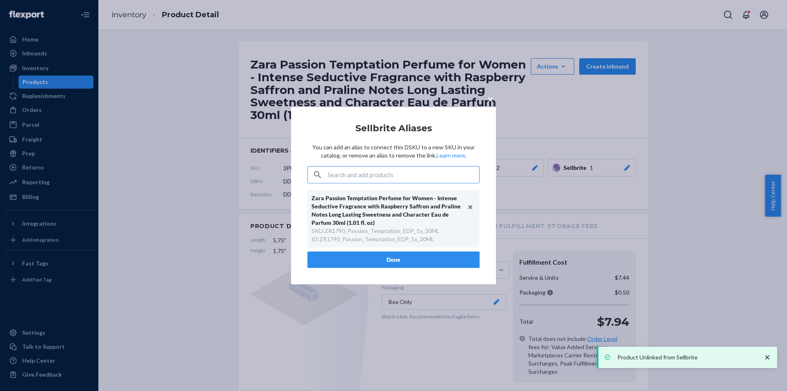
click at [365, 178] on input "text" at bounding box center [404, 174] width 152 height 16
click at [383, 259] on button "Done" at bounding box center [393, 259] width 172 height 16
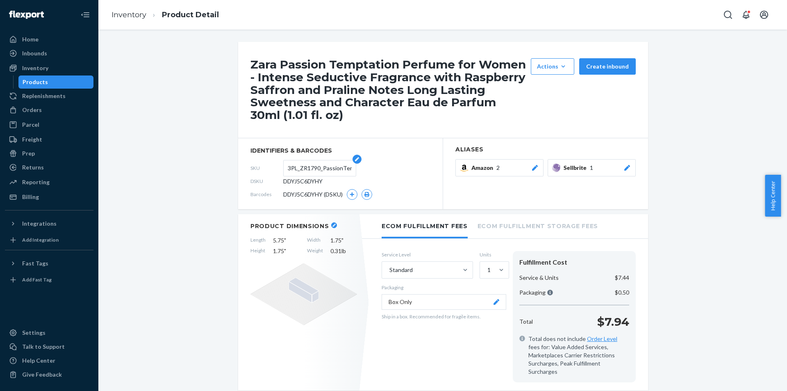
click at [290, 164] on input "3PL_ZR1790_PassionTemptation_EDP_1x_30ML" at bounding box center [320, 168] width 64 height 16
click at [291, 164] on input "3PL_ZR1790_PassionTemptation_EDP_1x_30ML" at bounding box center [320, 168] width 64 height 16
paste input "ZR1790_Passion_"
type input "ZR1790_Passion_Temptation_EDP_1x_30ML"
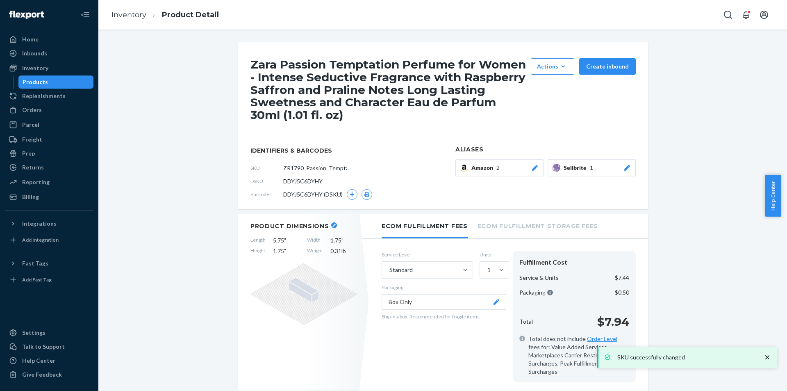
click at [63, 76] on div "Products" at bounding box center [56, 81] width 74 height 11
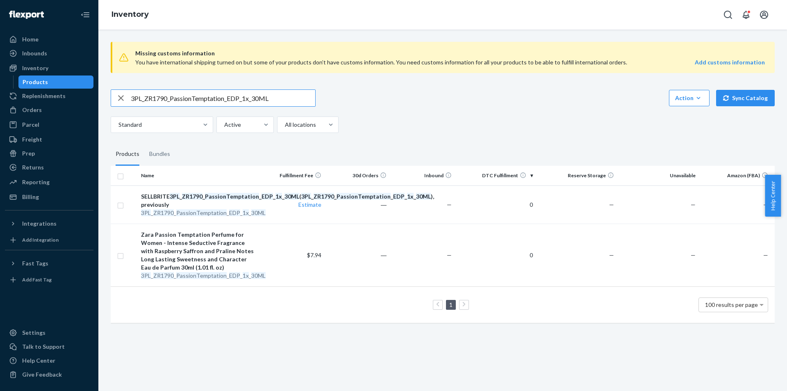
click at [253, 94] on input "3PL_ZR1790_PassionTemptation_EDP_1x_30ML" at bounding box center [223, 98] width 184 height 16
paste input "4590_OudVibrantLeatherExtEDP_10"
type input "3PL_ZR4590_OudVibrantLeatherExtEDP_100ML"
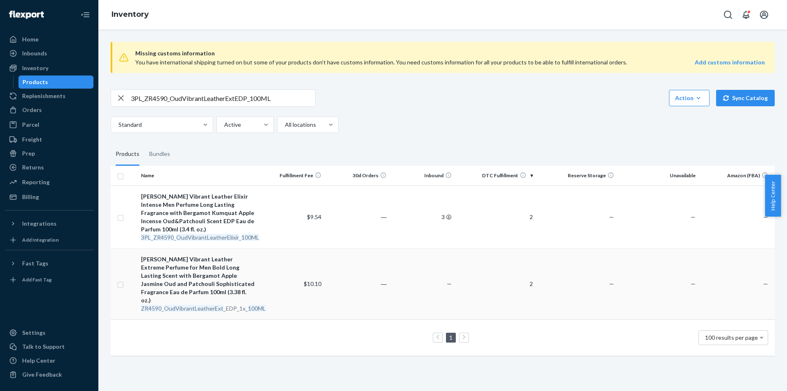
click at [212, 305] on em "OudVibrantLeatherExt" at bounding box center [193, 308] width 59 height 7
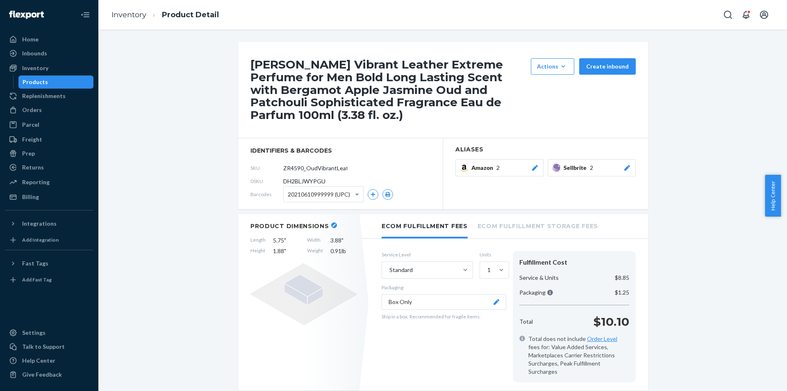
click at [624, 169] on icon at bounding box center [627, 168] width 6 height 6
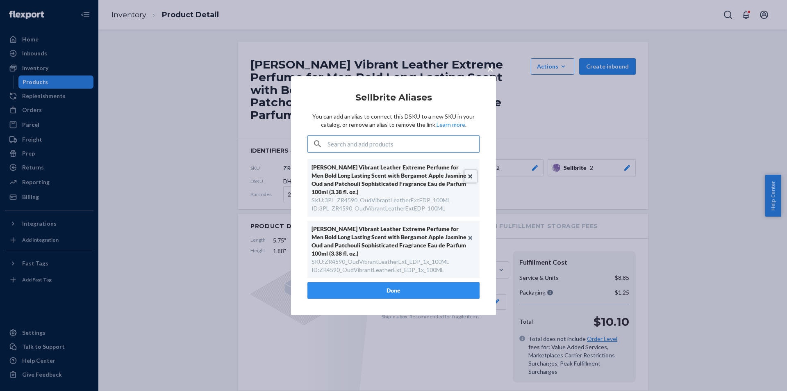
click at [468, 178] on button "Unlink" at bounding box center [471, 176] width 12 height 12
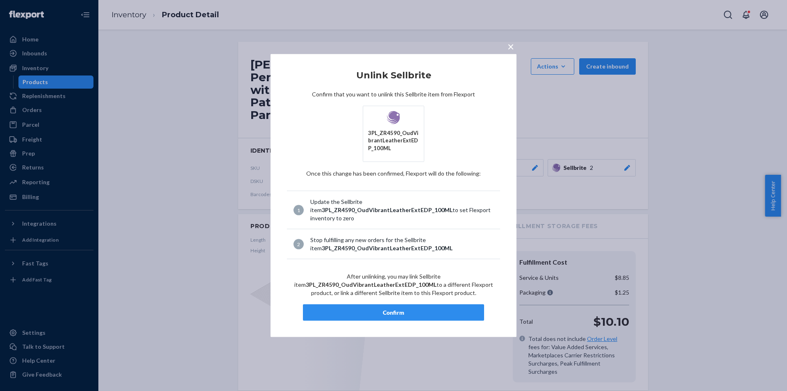
click at [438, 312] on div "Confirm" at bounding box center [393, 312] width 167 height 8
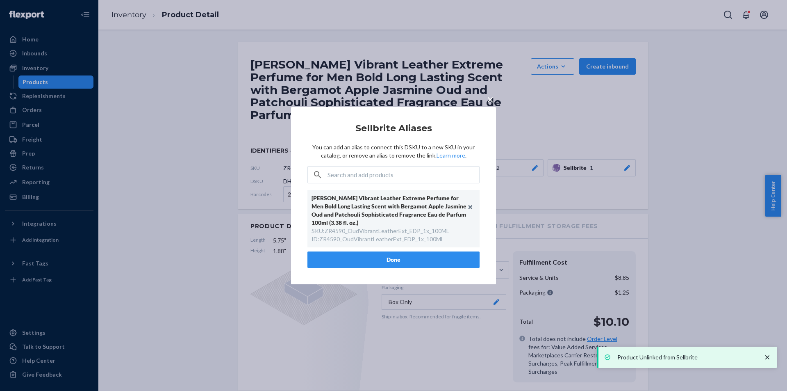
click at [419, 251] on div "[PERSON_NAME] Vibrant Leather Extreme Perfume for Men Bold Long Lasting Scent w…" at bounding box center [393, 220] width 172 height 61
click at [417, 256] on button "Done" at bounding box center [393, 259] width 172 height 16
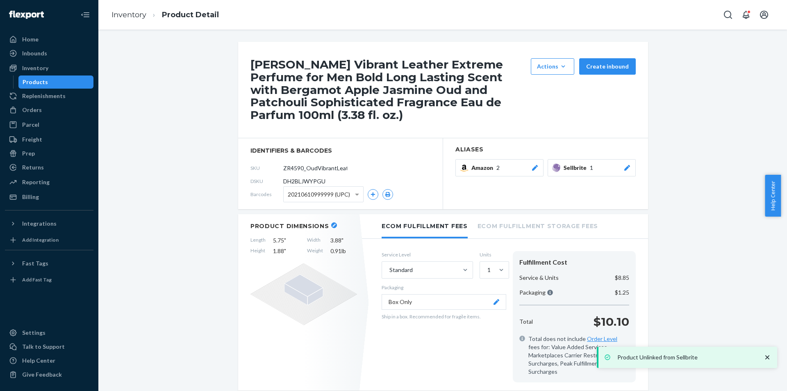
click at [69, 80] on div "Products" at bounding box center [56, 81] width 74 height 11
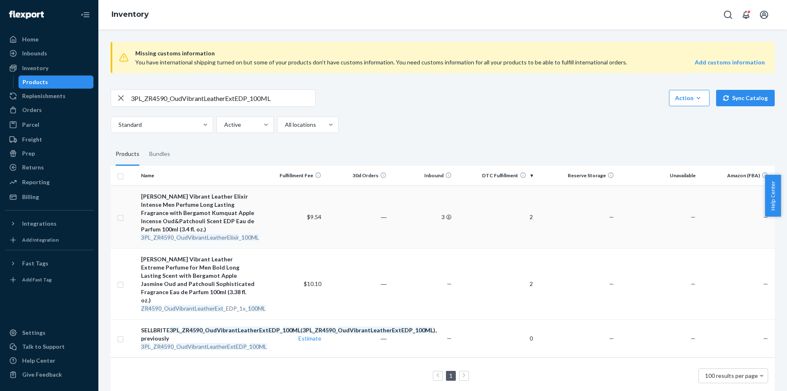
click at [212, 236] on em "OudVibrantLeatherElixir" at bounding box center [207, 237] width 63 height 7
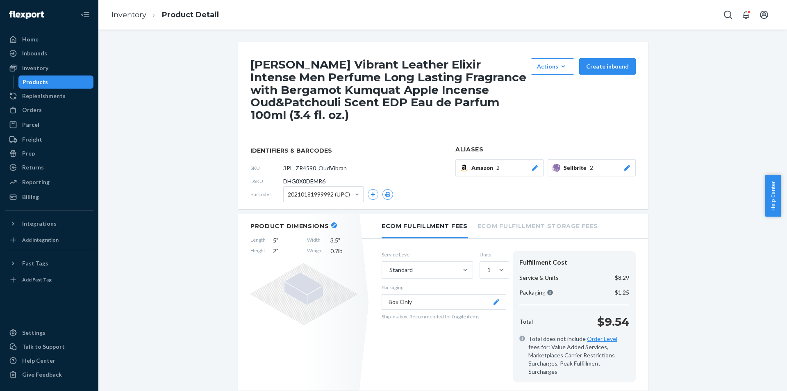
click at [623, 166] on icon at bounding box center [627, 168] width 8 height 6
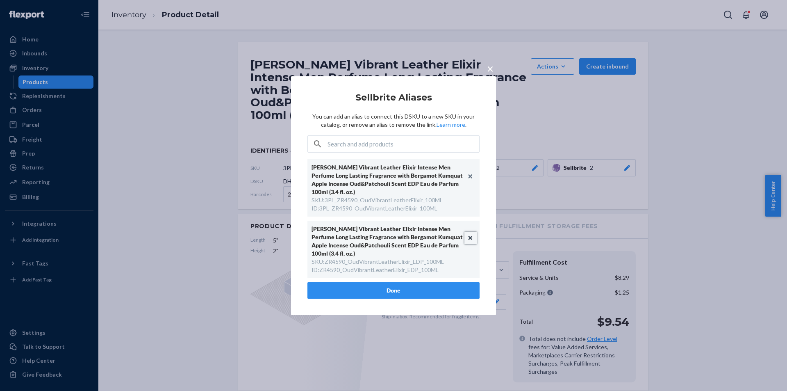
click at [469, 233] on button "Unlink" at bounding box center [471, 238] width 12 height 12
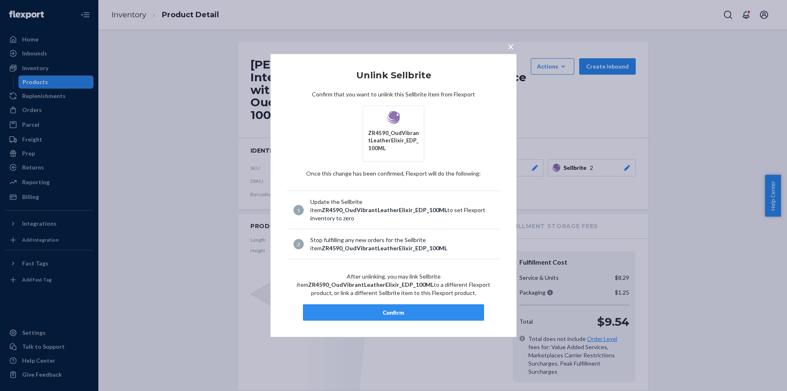
click at [408, 313] on div "Confirm" at bounding box center [393, 312] width 167 height 8
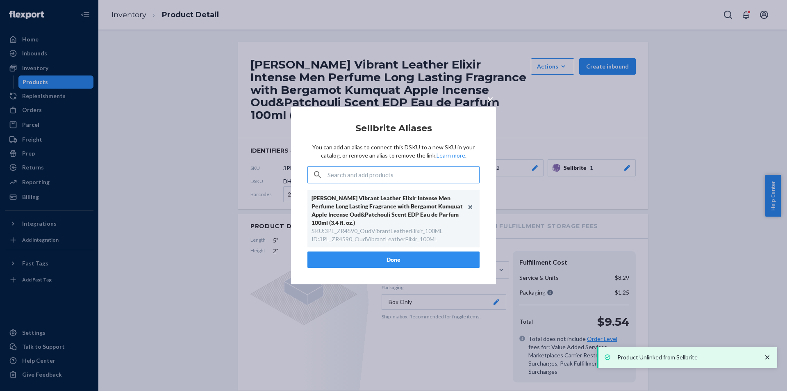
click at [394, 256] on button "Done" at bounding box center [393, 259] width 172 height 16
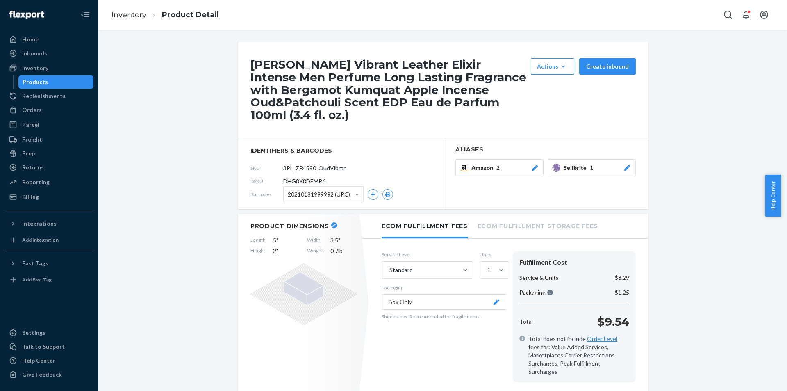
click at [59, 79] on div "Products" at bounding box center [56, 81] width 74 height 11
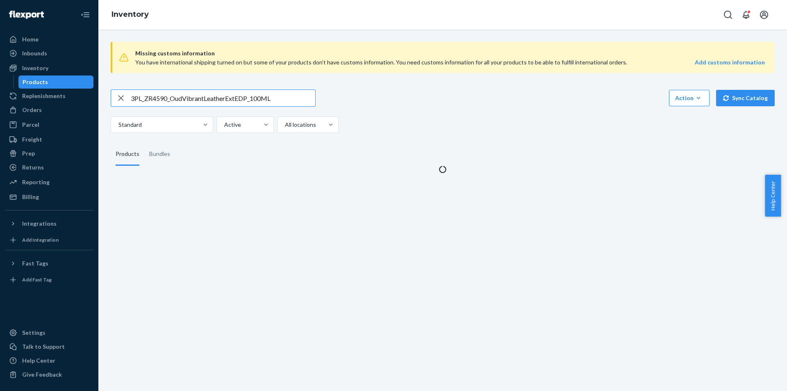
click at [239, 98] on input "3PL_ZR4590_OudVibrantLeatherExtEDP_100ML" at bounding box center [223, 98] width 184 height 16
click at [240, 98] on input "3PL_ZR4590_OudVibrantLeatherExtEDP_100ML" at bounding box center [223, 98] width 184 height 16
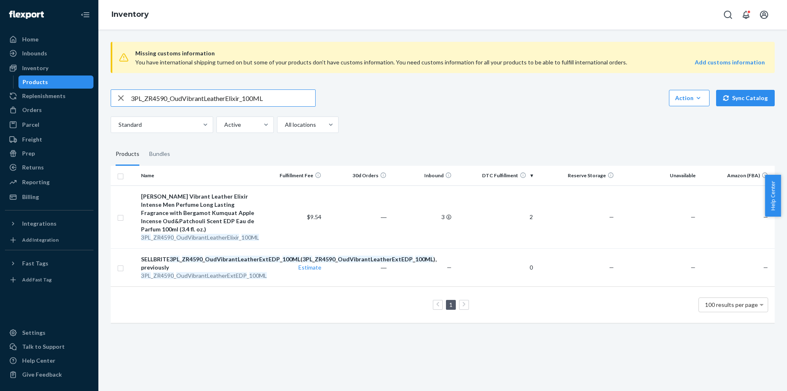
click at [198, 100] on input "3PL_ZR4590_OudVibrantLeatherElixir_100ML" at bounding box center [223, 98] width 184 height 16
paste input "2990_Origins_Night_EDP_5"
type input "3PL_ZR2990_Origins_Night_EDP_50ML"
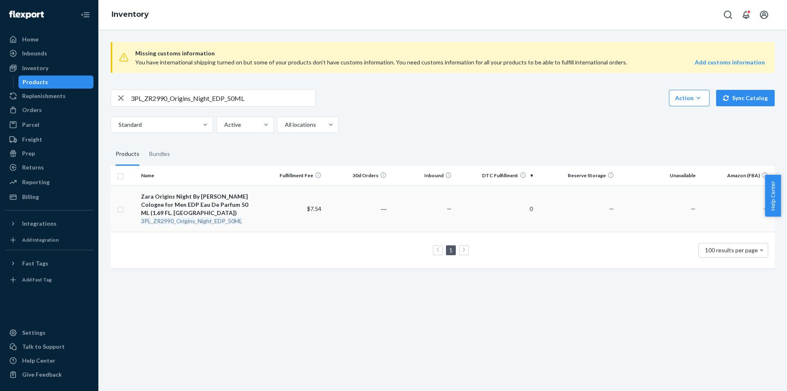
click at [195, 222] on div "3PL _ ZR2990 _ Origins _ Night _ EDP _ 50ML" at bounding box center [199, 221] width 116 height 8
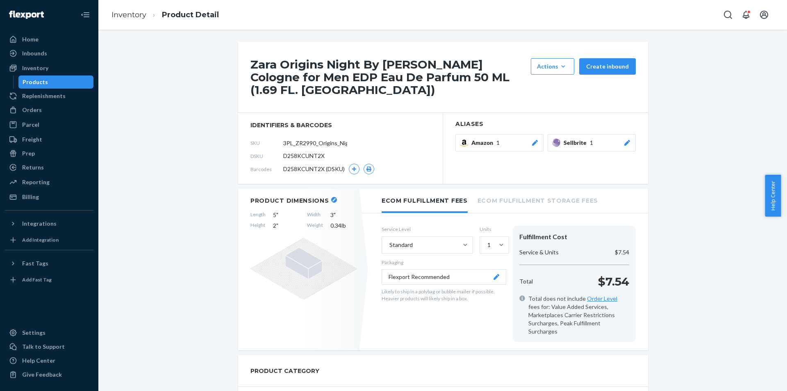
click at [63, 80] on div "Products" at bounding box center [56, 81] width 74 height 11
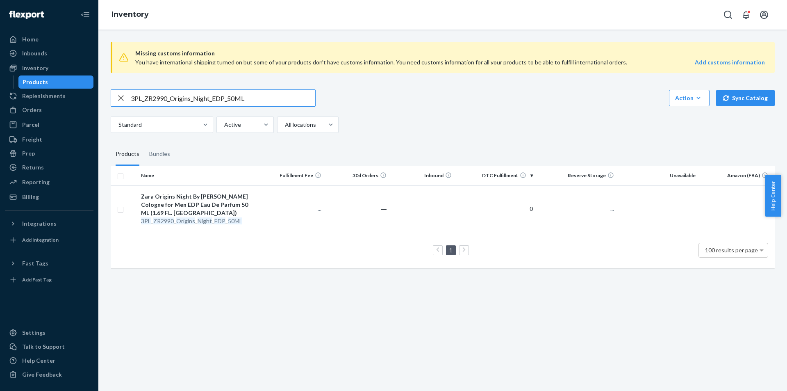
click at [272, 97] on input "3PL_ZR2990_Origins_Night_EDP_50ML" at bounding box center [223, 98] width 184 height 16
type input "ZR2990_Origins_Night_EDP_50ML"
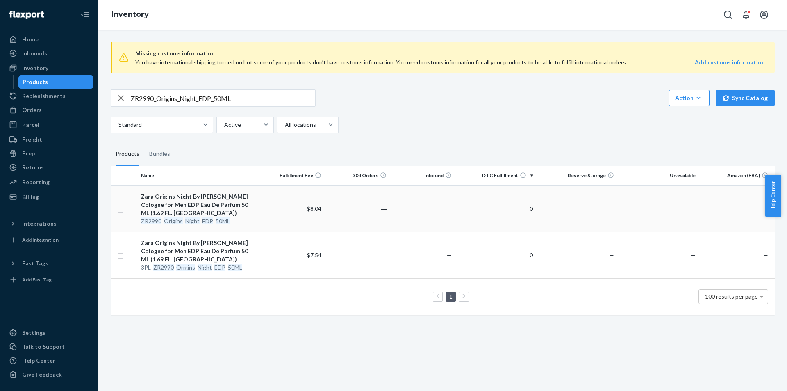
click at [203, 219] on em "EDP" at bounding box center [207, 220] width 11 height 7
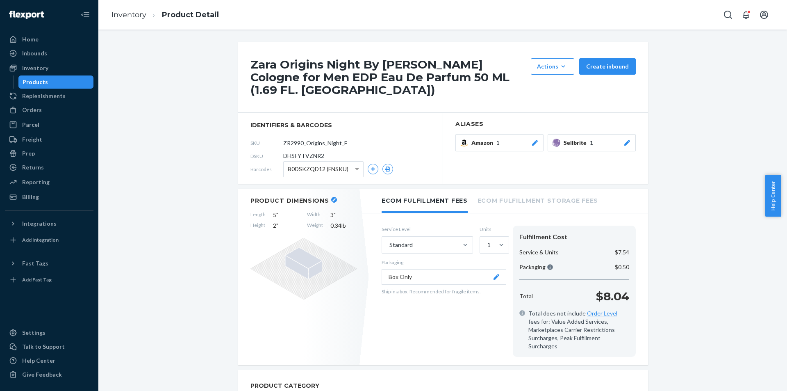
click at [632, 140] on button "Sellbrite 1" at bounding box center [592, 142] width 88 height 17
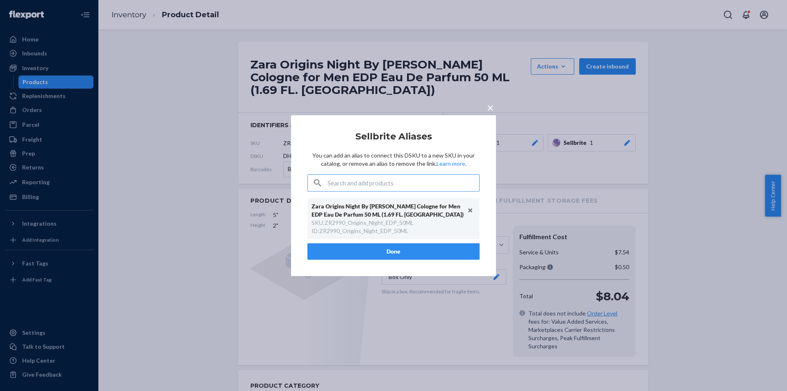
click at [492, 108] on span "×" at bounding box center [490, 107] width 7 height 14
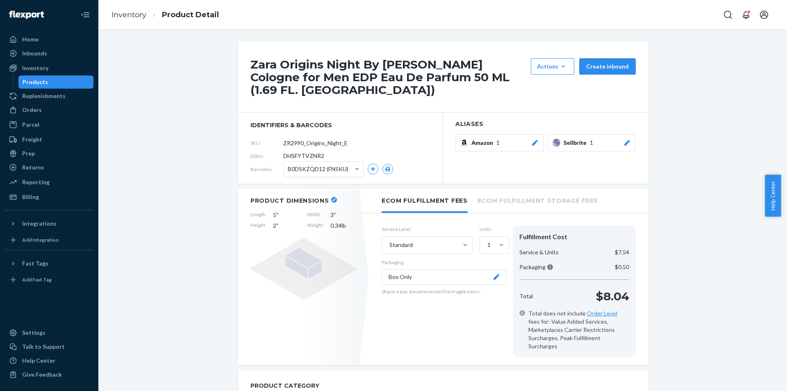
click at [44, 80] on div "Products" at bounding box center [35, 82] width 25 height 8
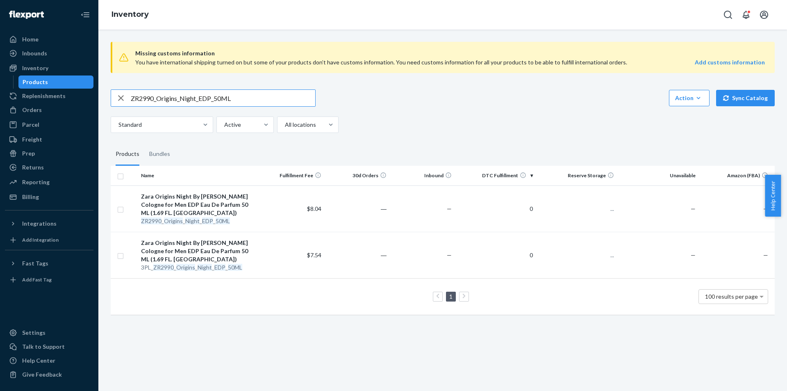
click at [257, 102] on input "ZR2990_Origins_Night_EDP_50ML" at bounding box center [223, 98] width 184 height 16
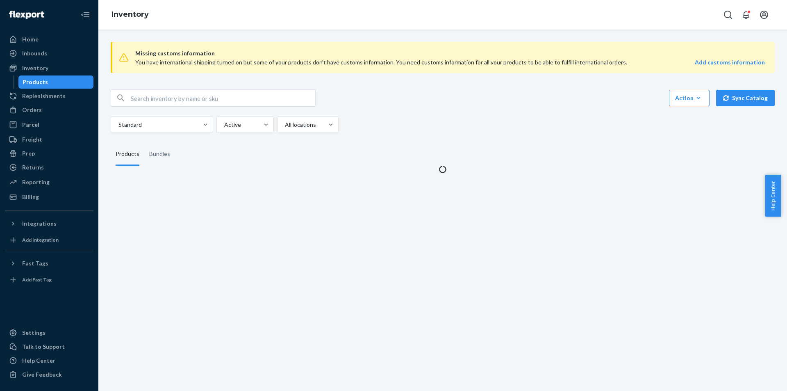
click at [256, 103] on input "text" at bounding box center [223, 98] width 184 height 16
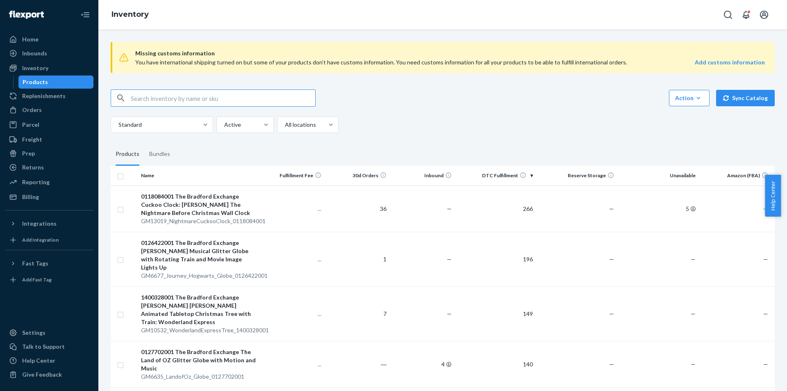
click at [256, 103] on input "text" at bounding box center [223, 98] width 184 height 16
paste input "ZR2990_Origins_Night_EDP_50ML"
type input "ZR2990_Origins_Night_EDP_50ML"
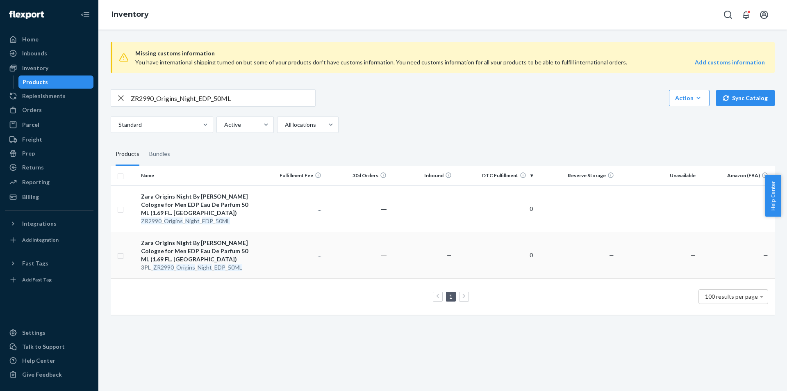
click at [211, 271] on div "3PL_ ZR2990 _ Origins _ Night _ EDP _ 50ML" at bounding box center [199, 267] width 116 height 8
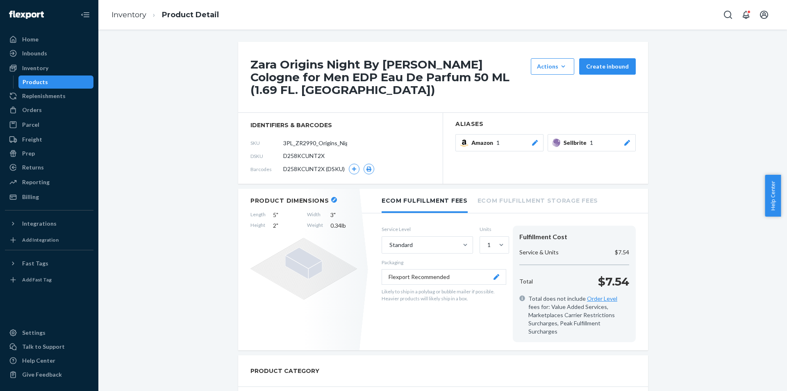
click at [75, 83] on div "Products" at bounding box center [56, 81] width 74 height 11
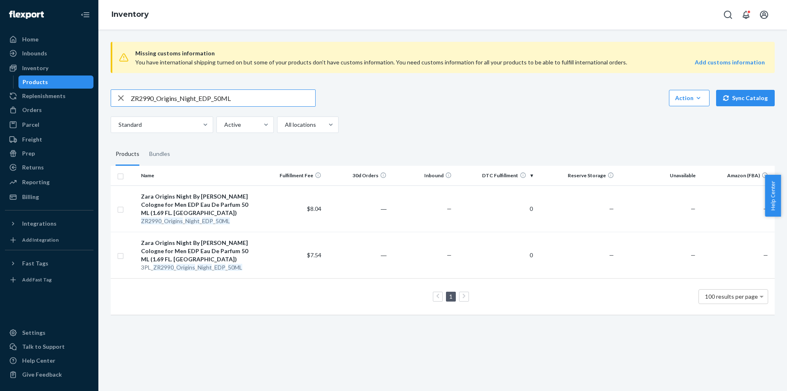
click at [241, 95] on input "ZR2990_Origins_Night_EDP_50ML" at bounding box center [223, 98] width 184 height 16
paste input "3PL_ZR2990_Origins_Day"
type input "3PL_ZR2990_Origins_Day_EDP_50ML"
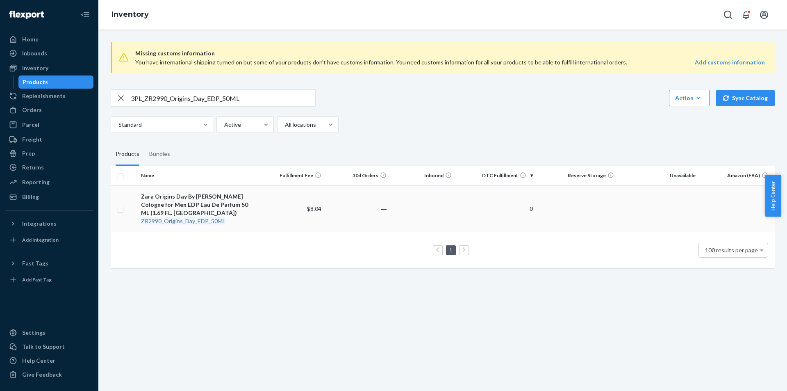
click at [171, 203] on div "Zara Origins Day By [PERSON_NAME] Cologne for Men EDP Eau De Parfum 50 ML (1.69…" at bounding box center [199, 204] width 116 height 25
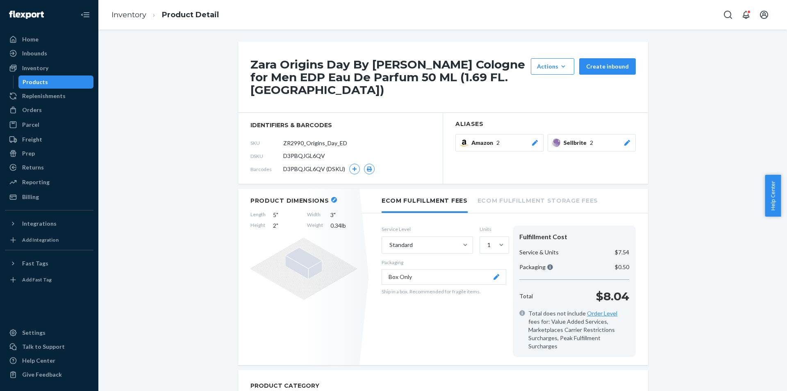
click at [626, 144] on icon at bounding box center [627, 143] width 8 height 6
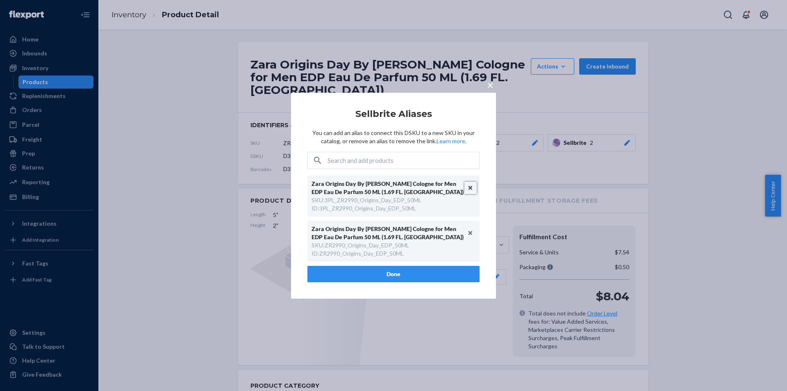
click at [472, 186] on button "Unlink" at bounding box center [471, 188] width 12 height 12
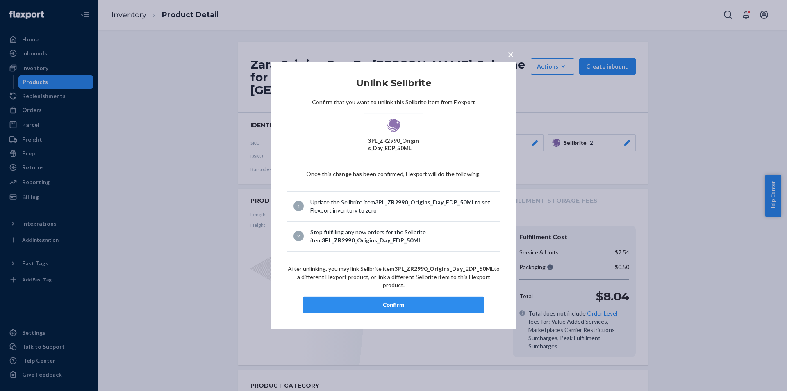
click at [386, 303] on div "Confirm" at bounding box center [393, 305] width 167 height 8
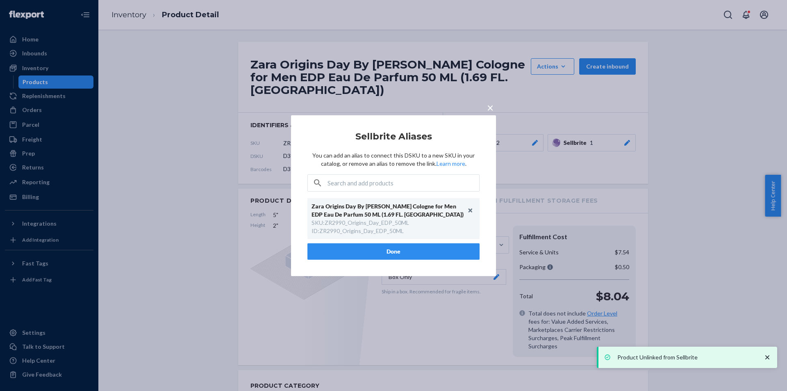
click at [364, 221] on div "SKU : ZR2990_Origins_Day_EDP_50ML" at bounding box center [361, 223] width 98 height 8
copy div "ZR2990_Origins_Day_EDP_50ML"
click at [383, 252] on button "Done" at bounding box center [393, 251] width 172 height 16
